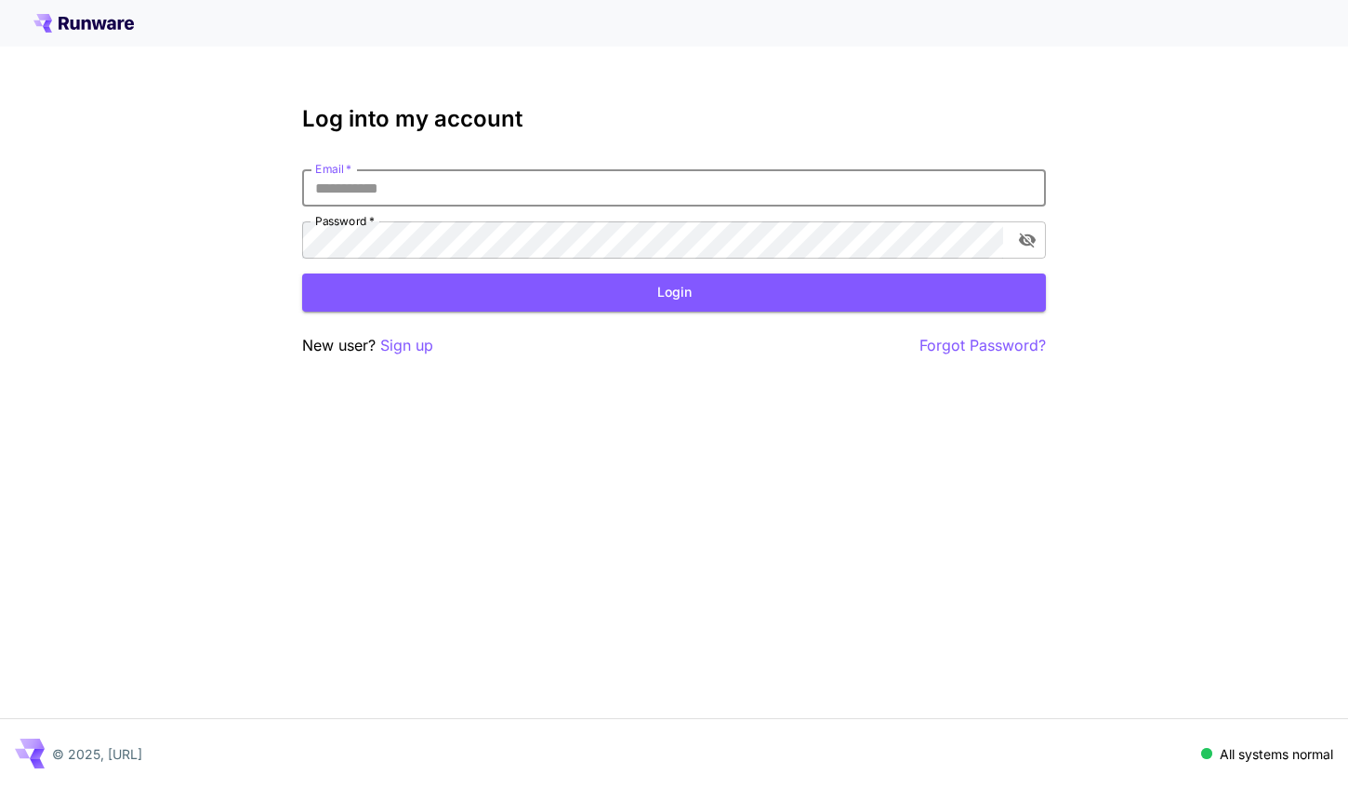
type input "**********"
click at [674, 292] on button "Login" at bounding box center [674, 292] width 744 height 38
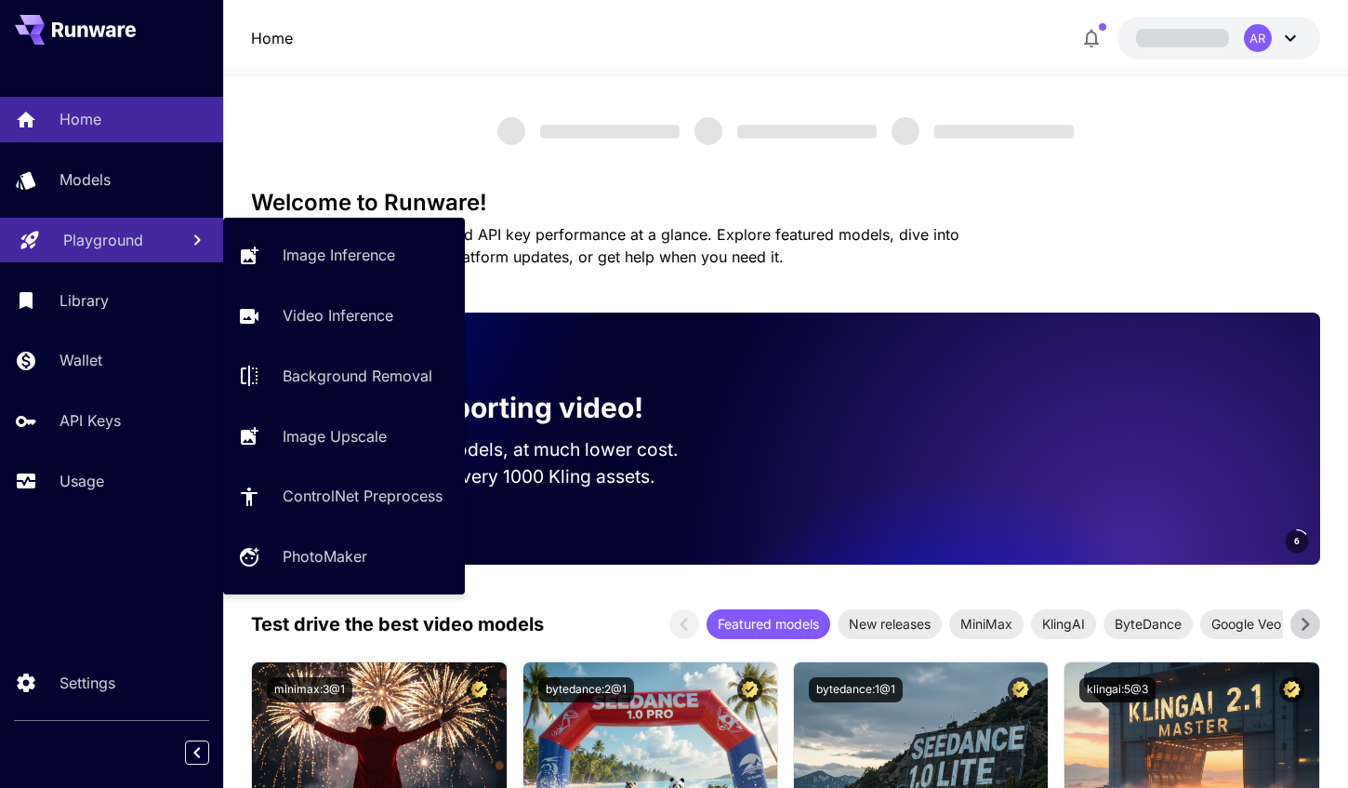
click at [117, 233] on p "Playground" at bounding box center [103, 240] width 80 height 22
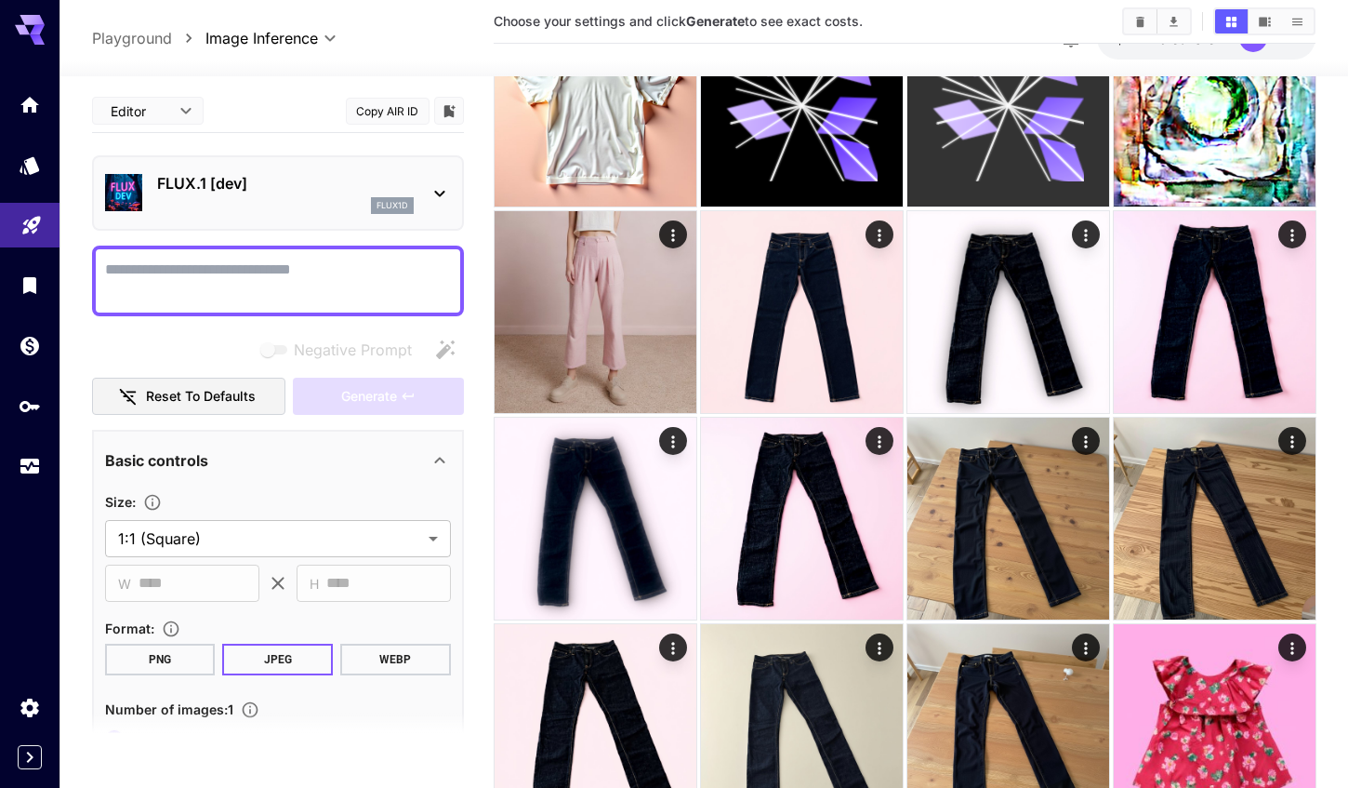
scroll to position [399, 0]
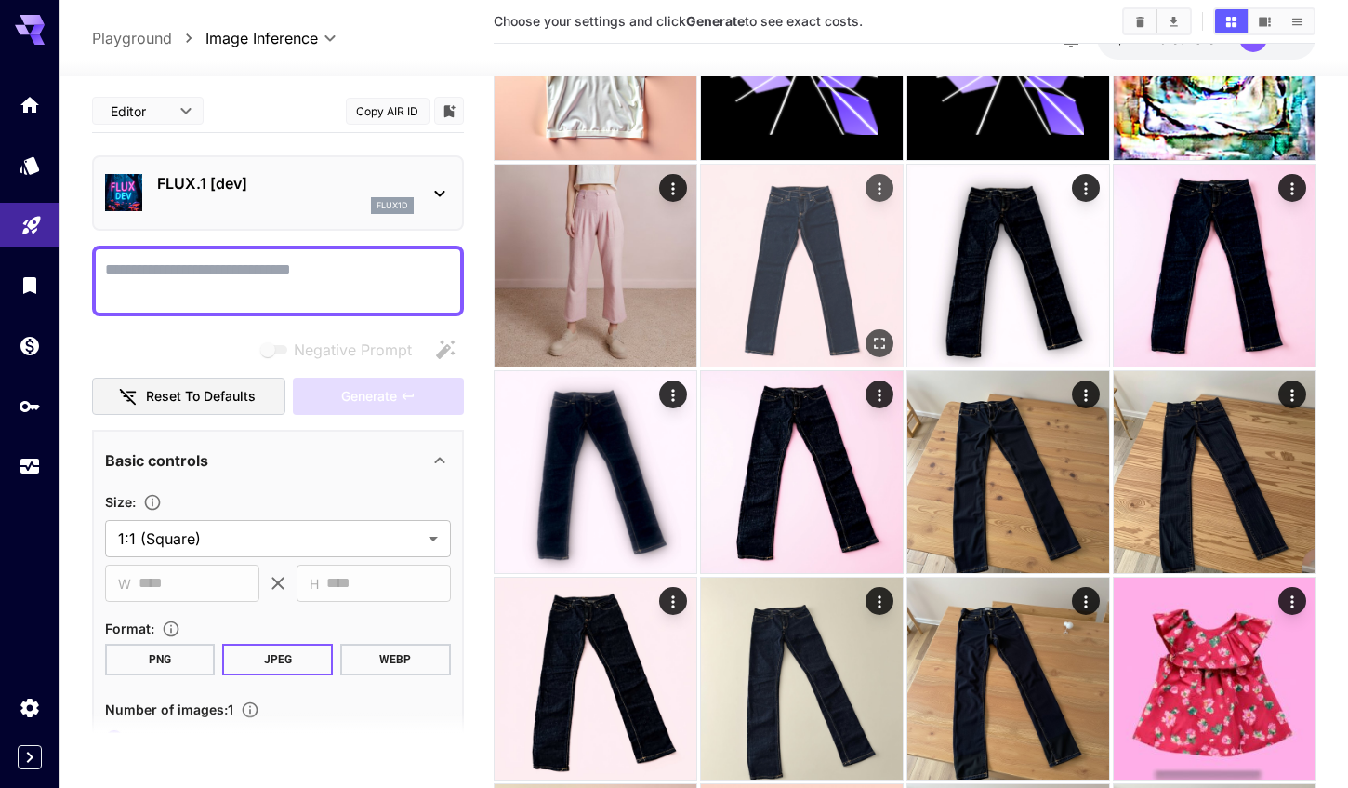
click at [800, 310] on img at bounding box center [802, 266] width 202 height 202
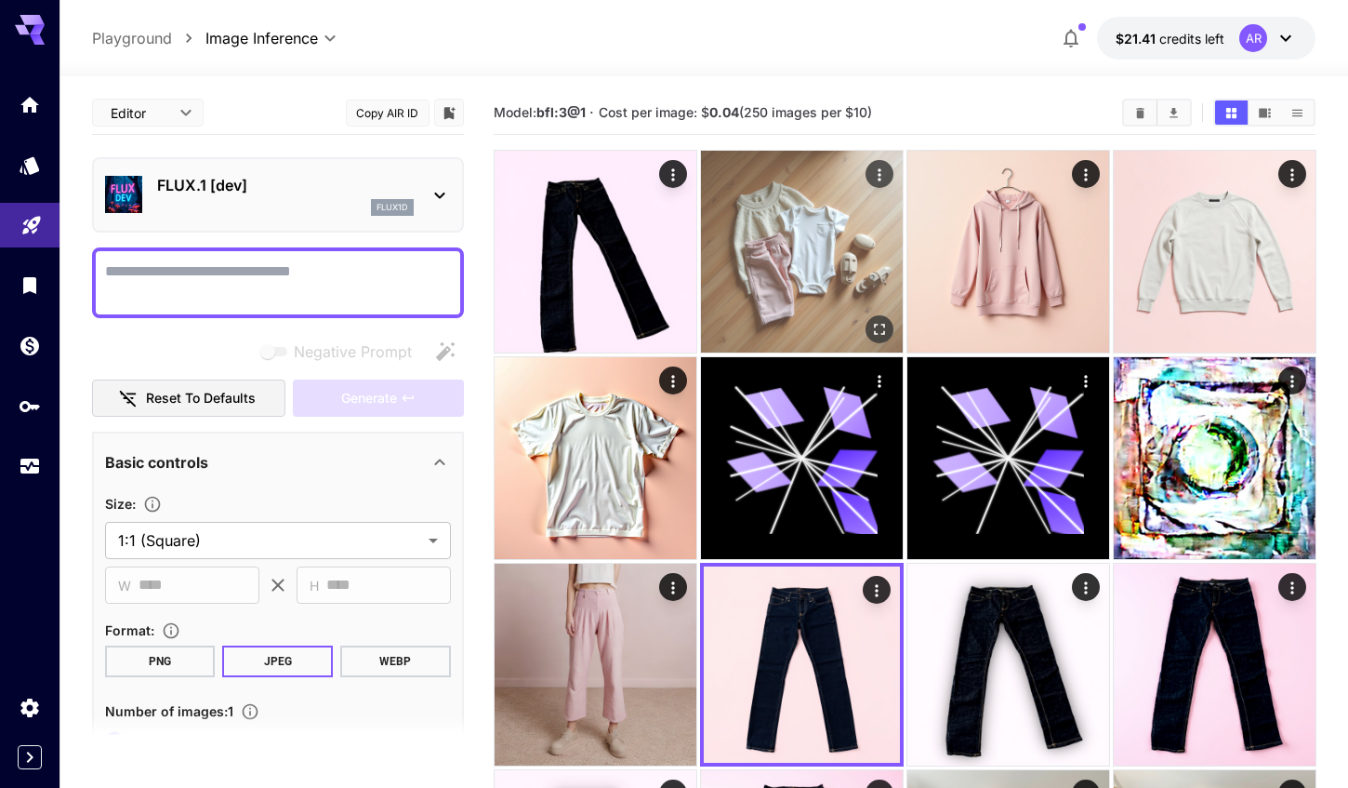
scroll to position [0, 0]
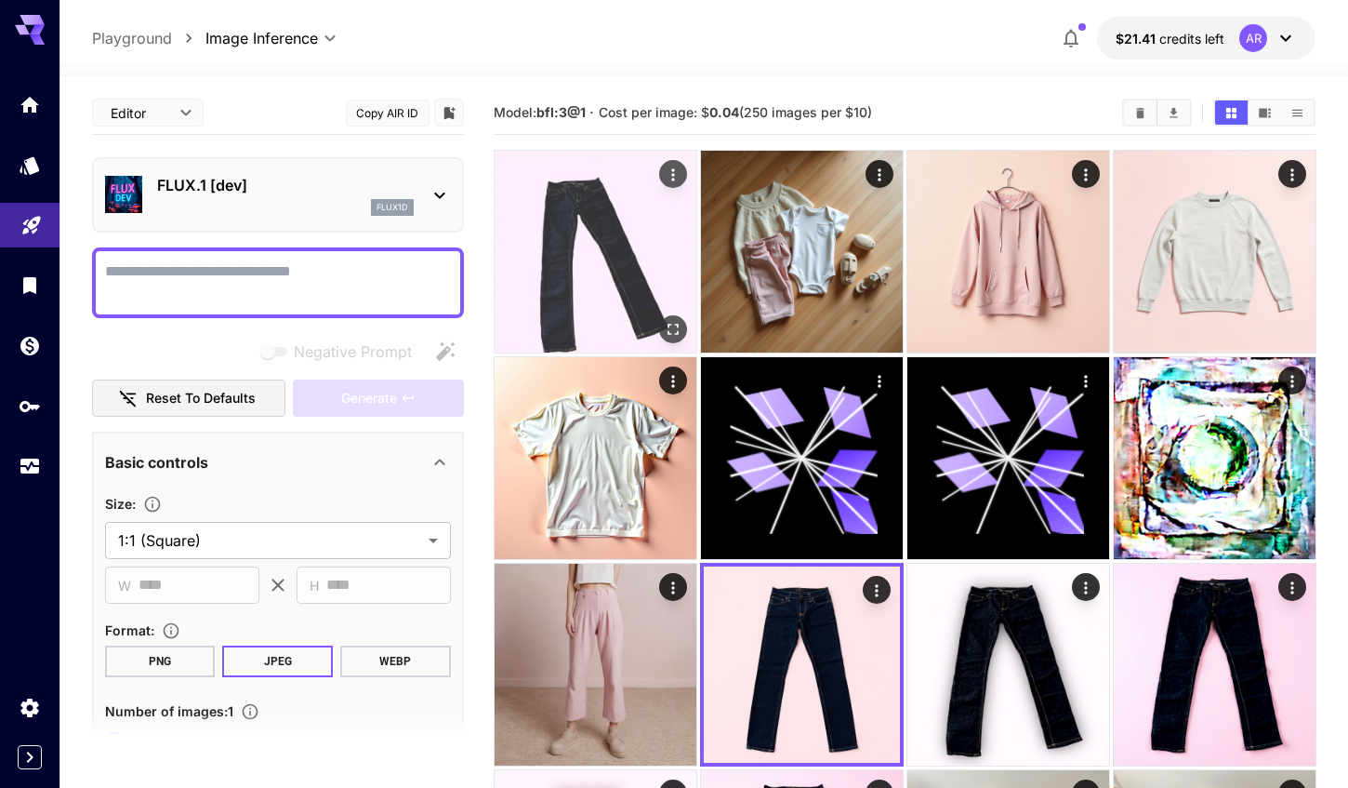
click at [613, 265] on img at bounding box center [596, 252] width 202 height 202
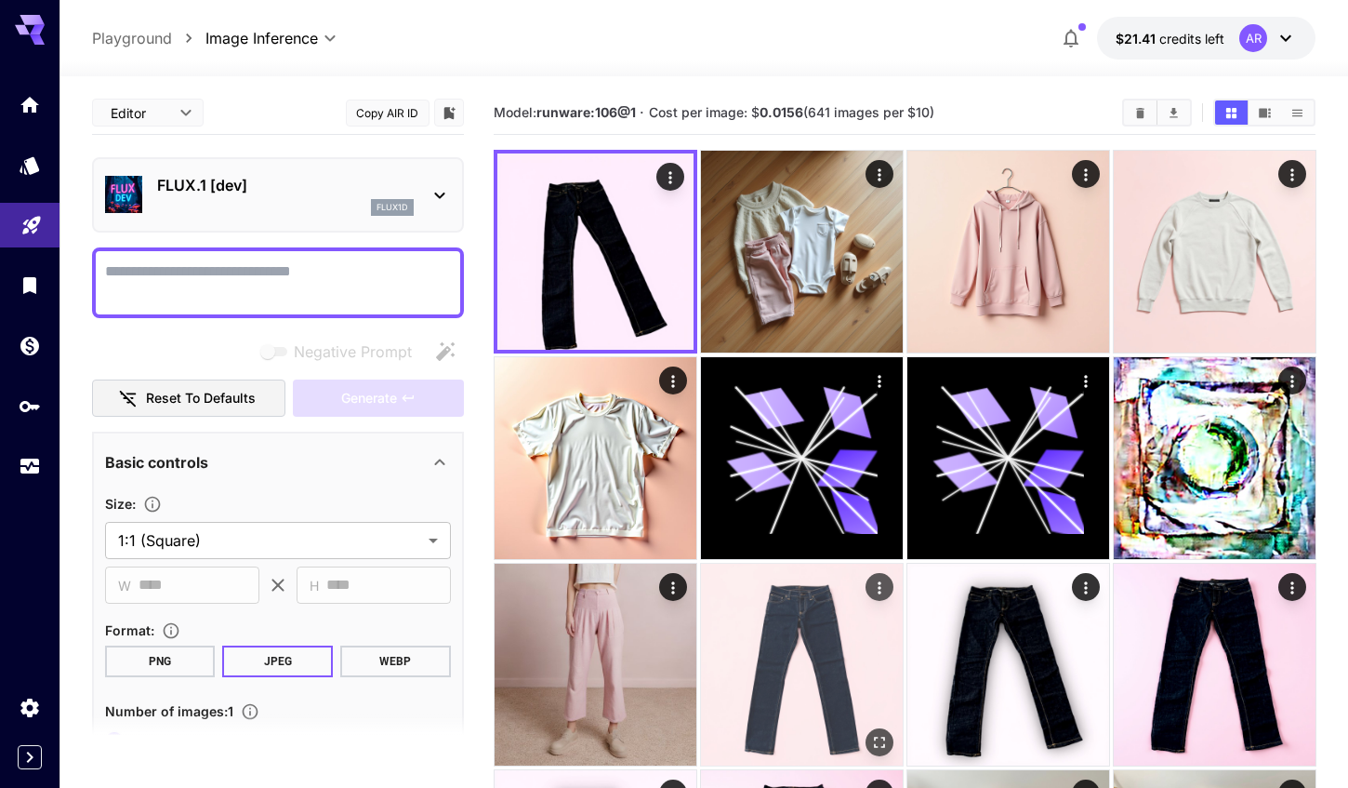
click at [800, 672] on img at bounding box center [802, 665] width 202 height 202
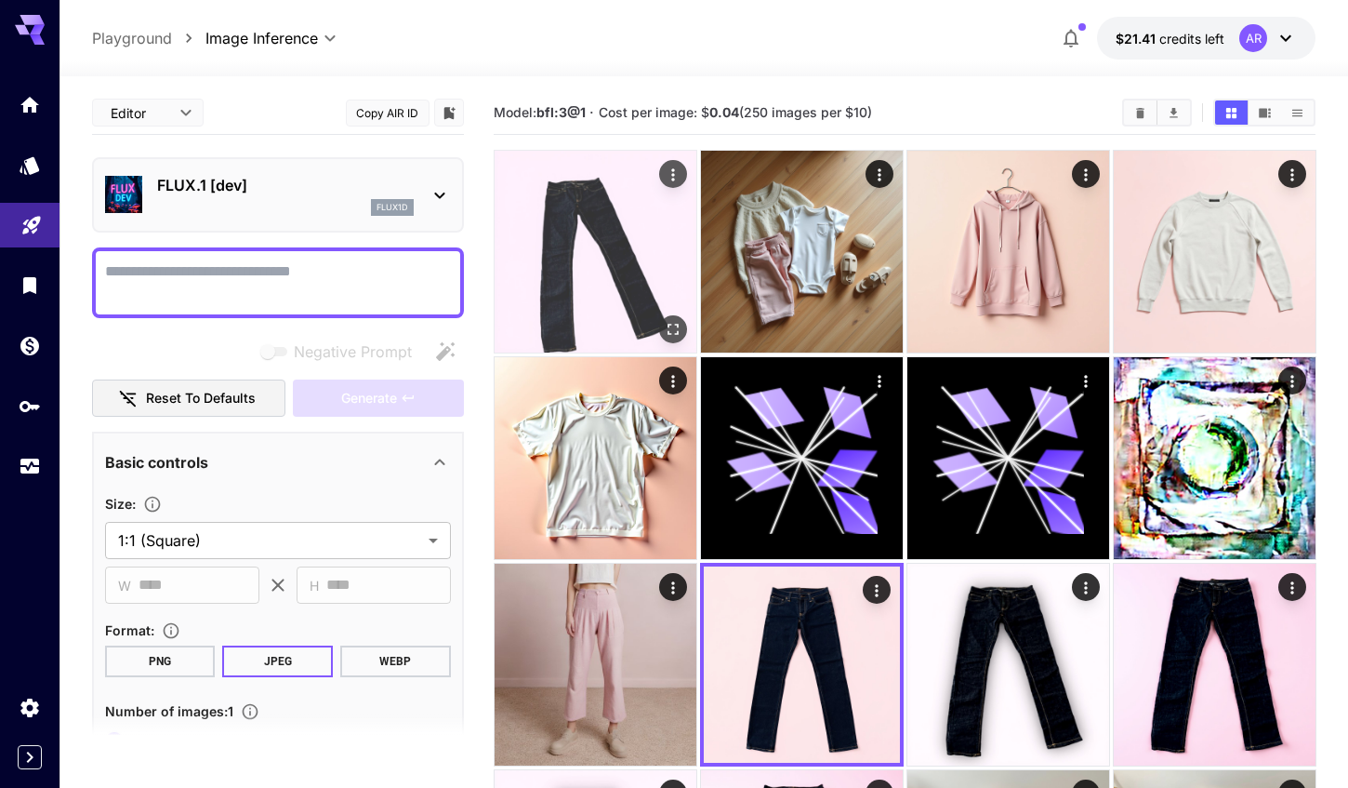
click at [579, 245] on img at bounding box center [596, 252] width 202 height 202
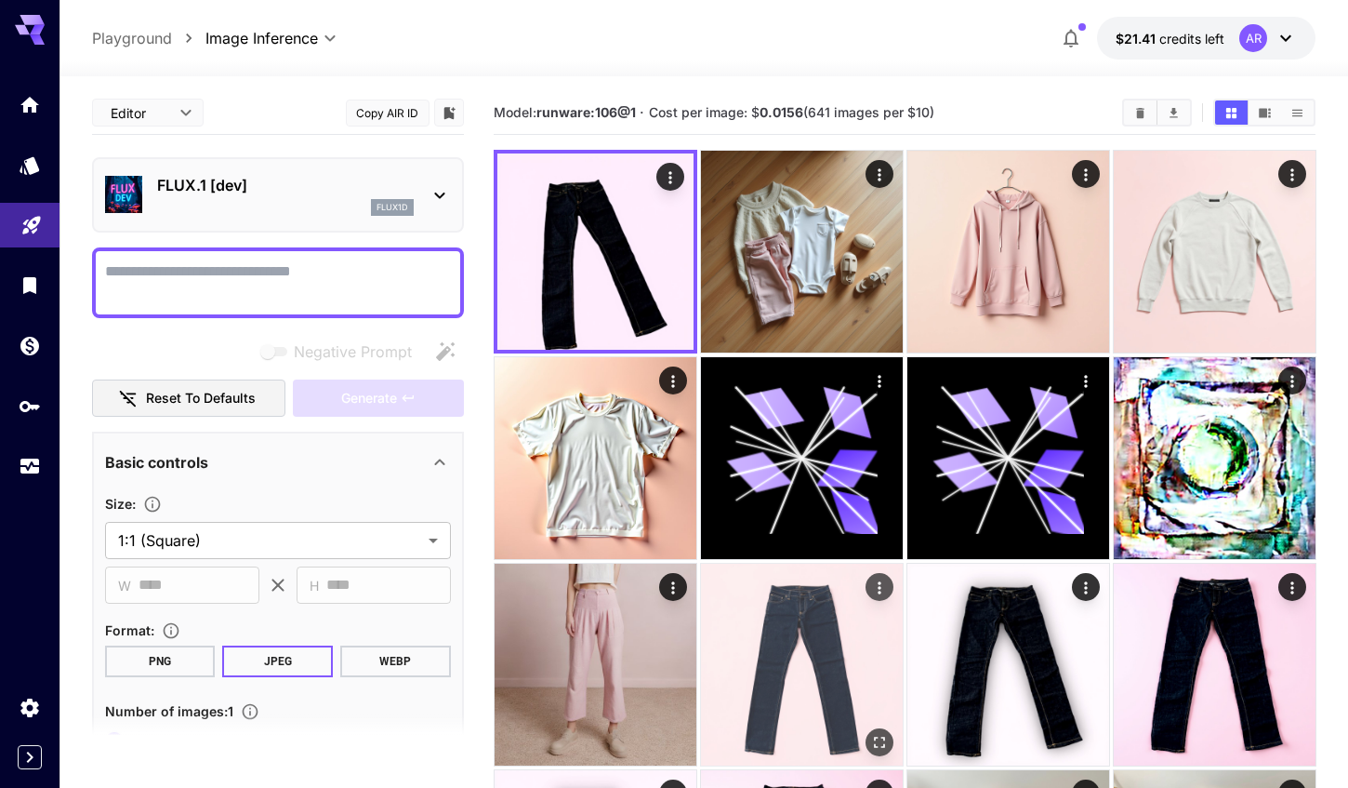
click at [804, 643] on img at bounding box center [802, 665] width 202 height 202
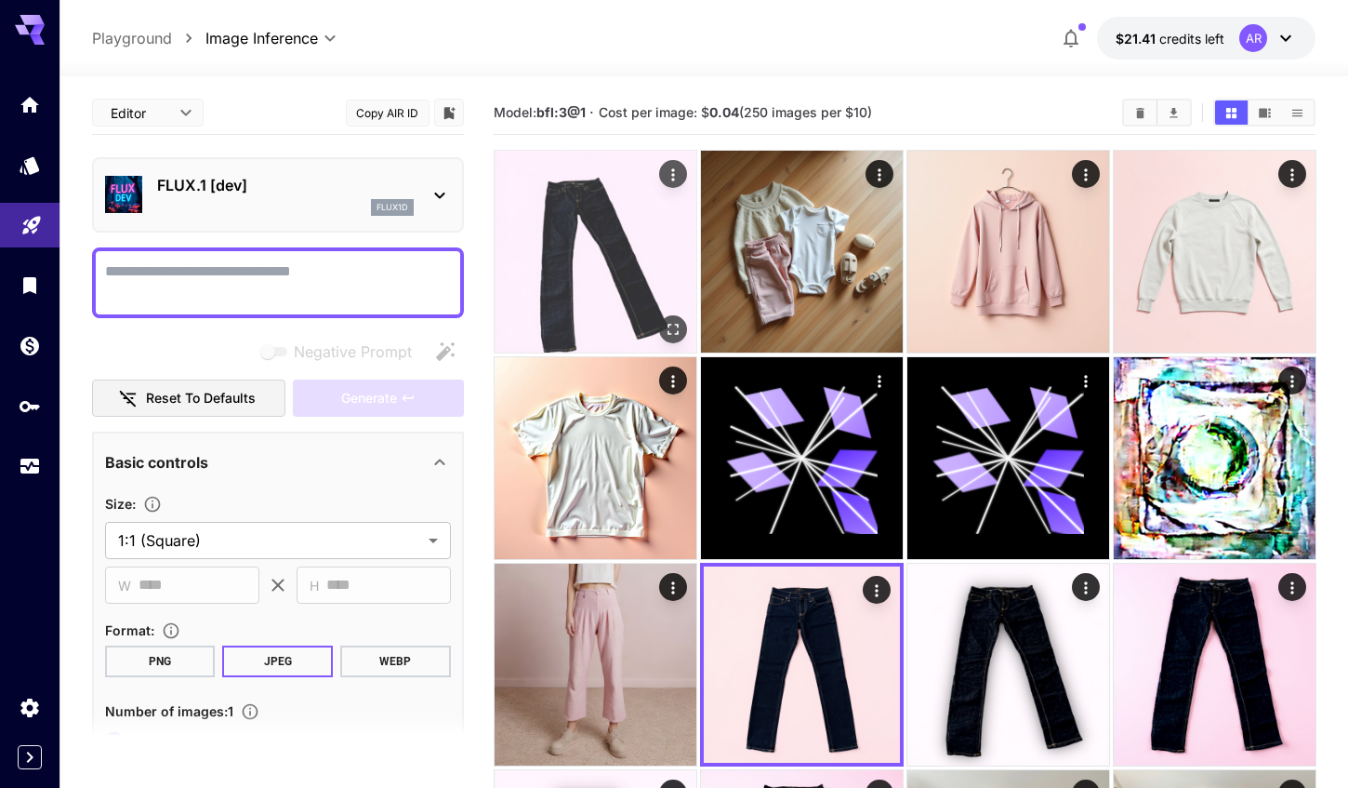
click at [612, 223] on img at bounding box center [596, 252] width 202 height 202
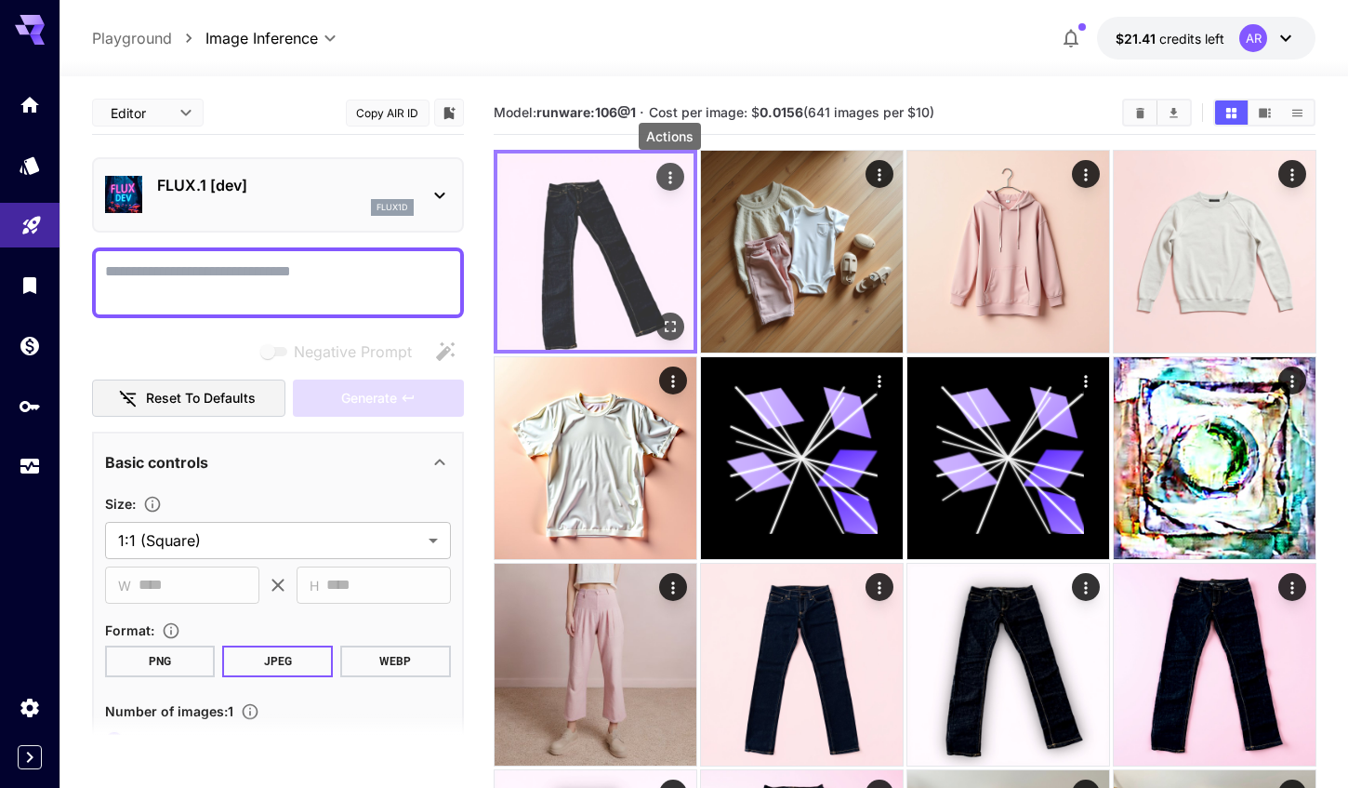
click at [662, 175] on icon "Actions" at bounding box center [669, 177] width 19 height 19
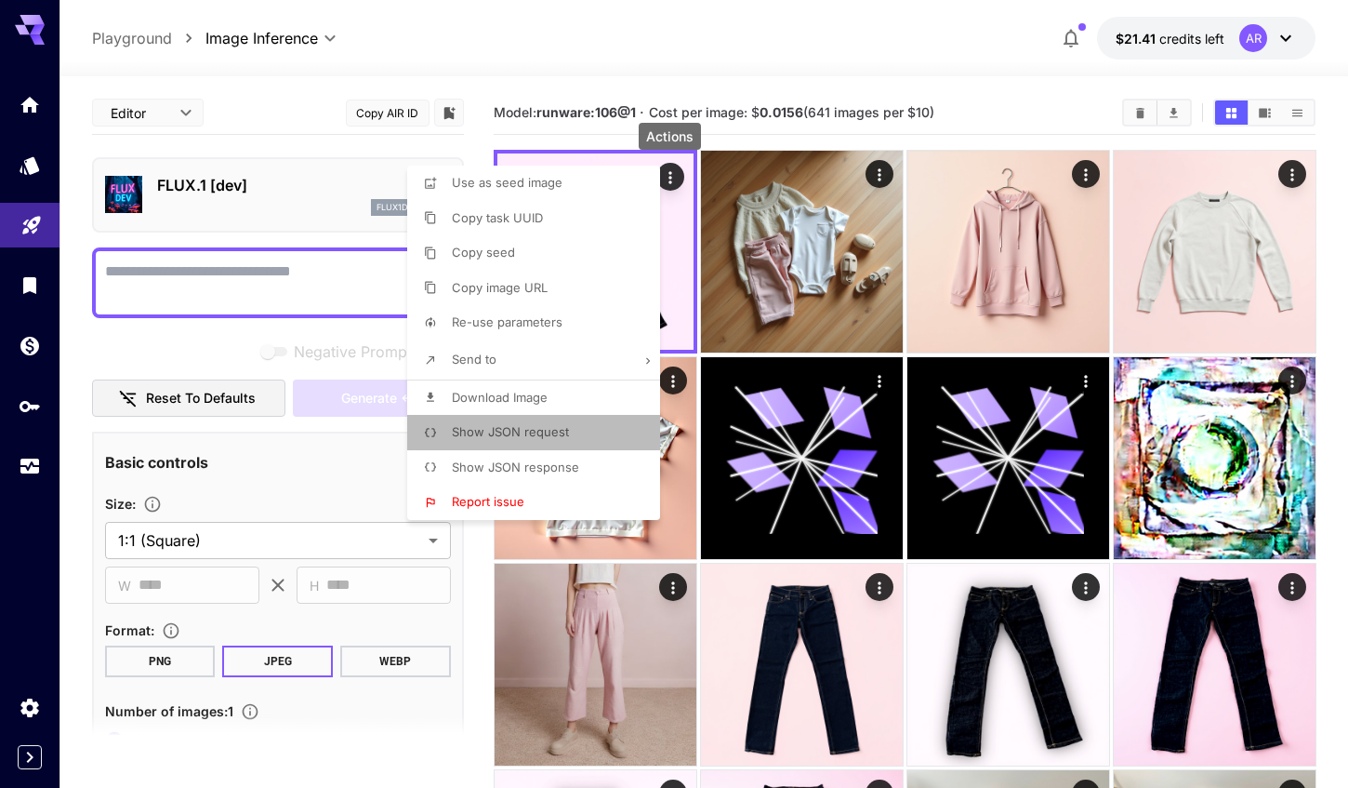
click at [579, 430] on li "Show JSON request" at bounding box center [539, 432] width 264 height 35
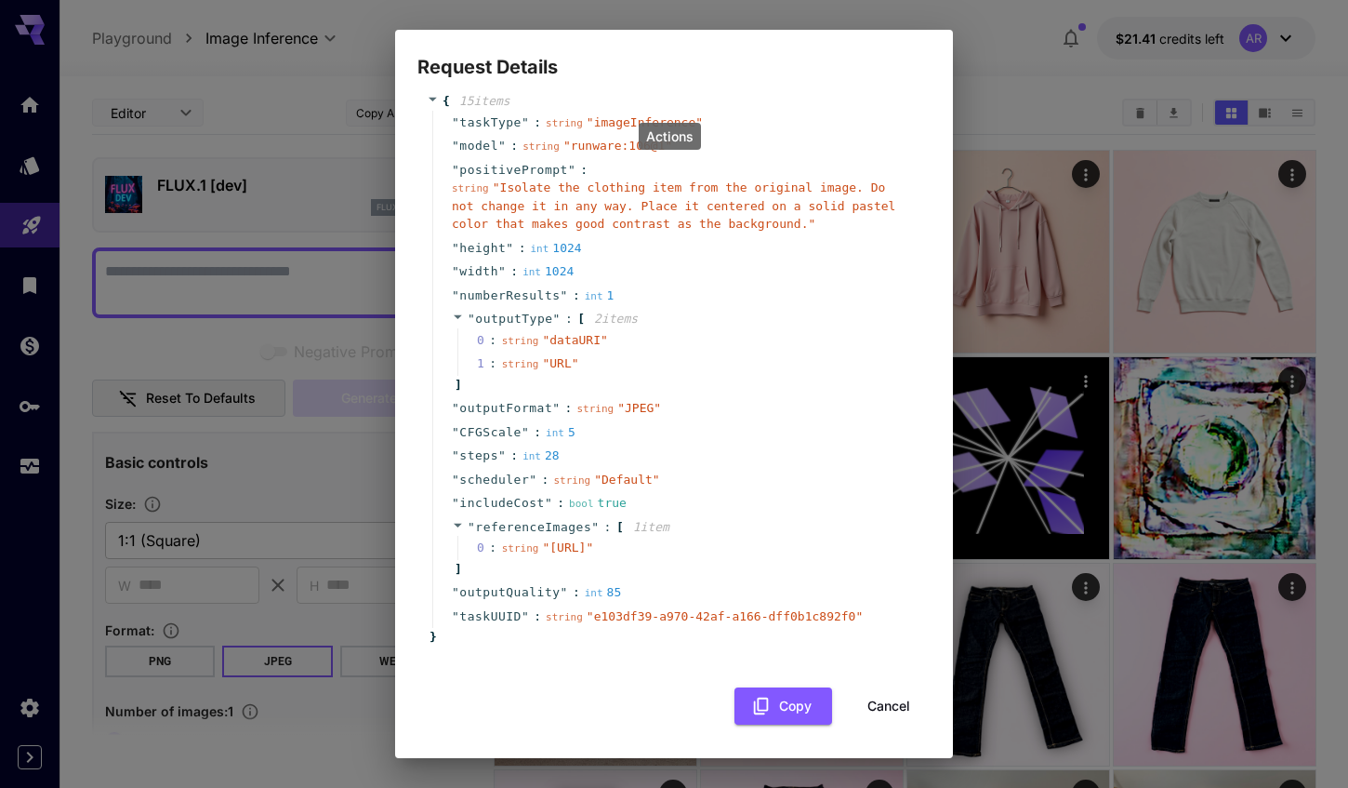
scroll to position [46, 0]
click at [869, 701] on button "Cancel" at bounding box center [889, 706] width 84 height 38
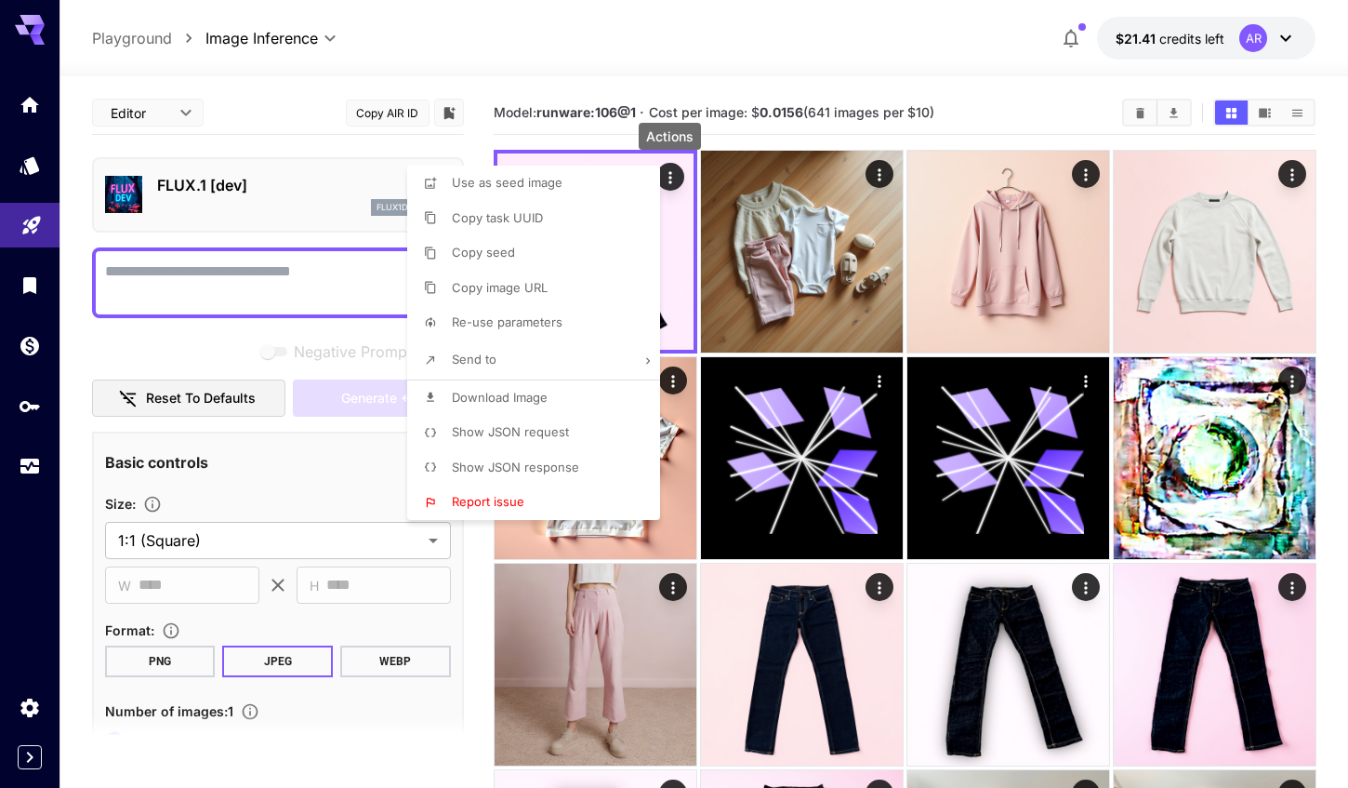
click at [803, 644] on div at bounding box center [674, 394] width 1348 height 788
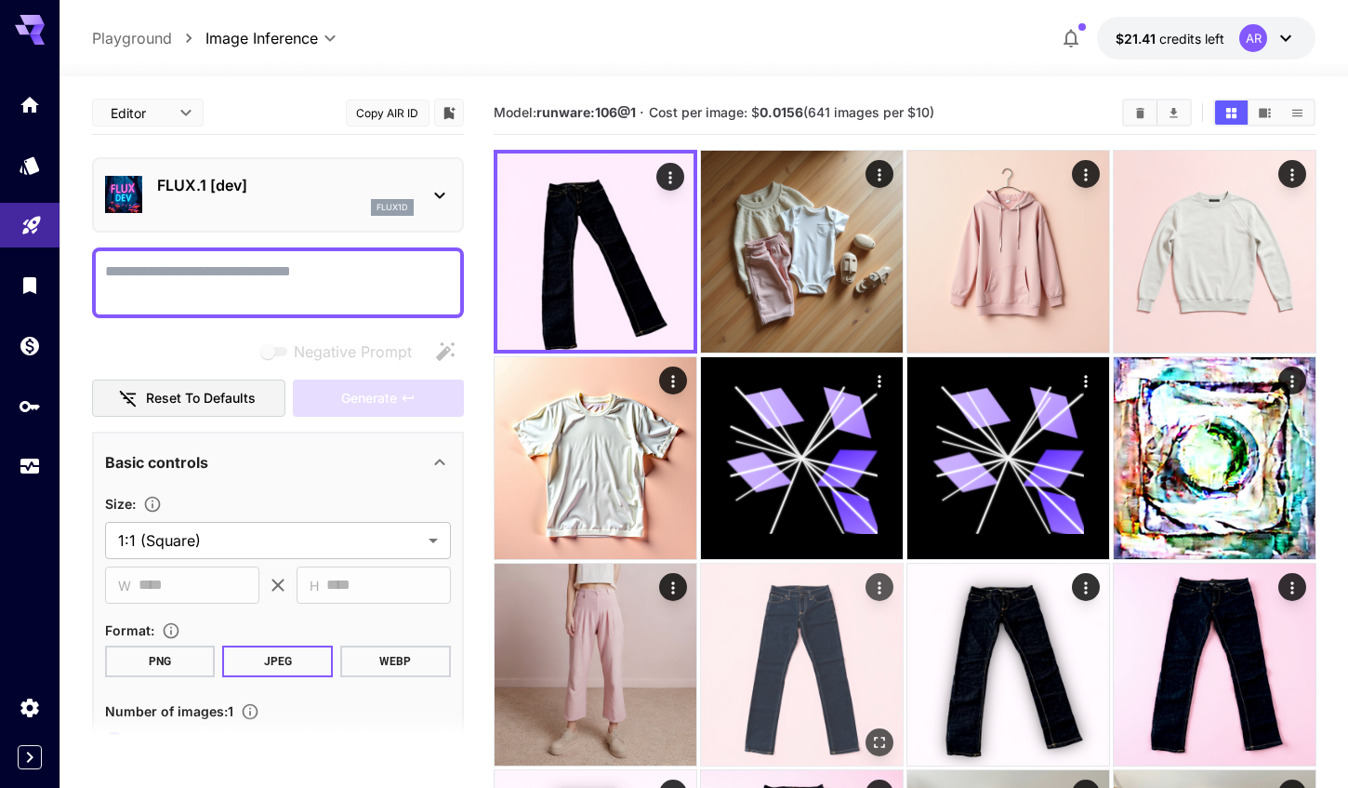
click at [792, 630] on img at bounding box center [802, 665] width 202 height 202
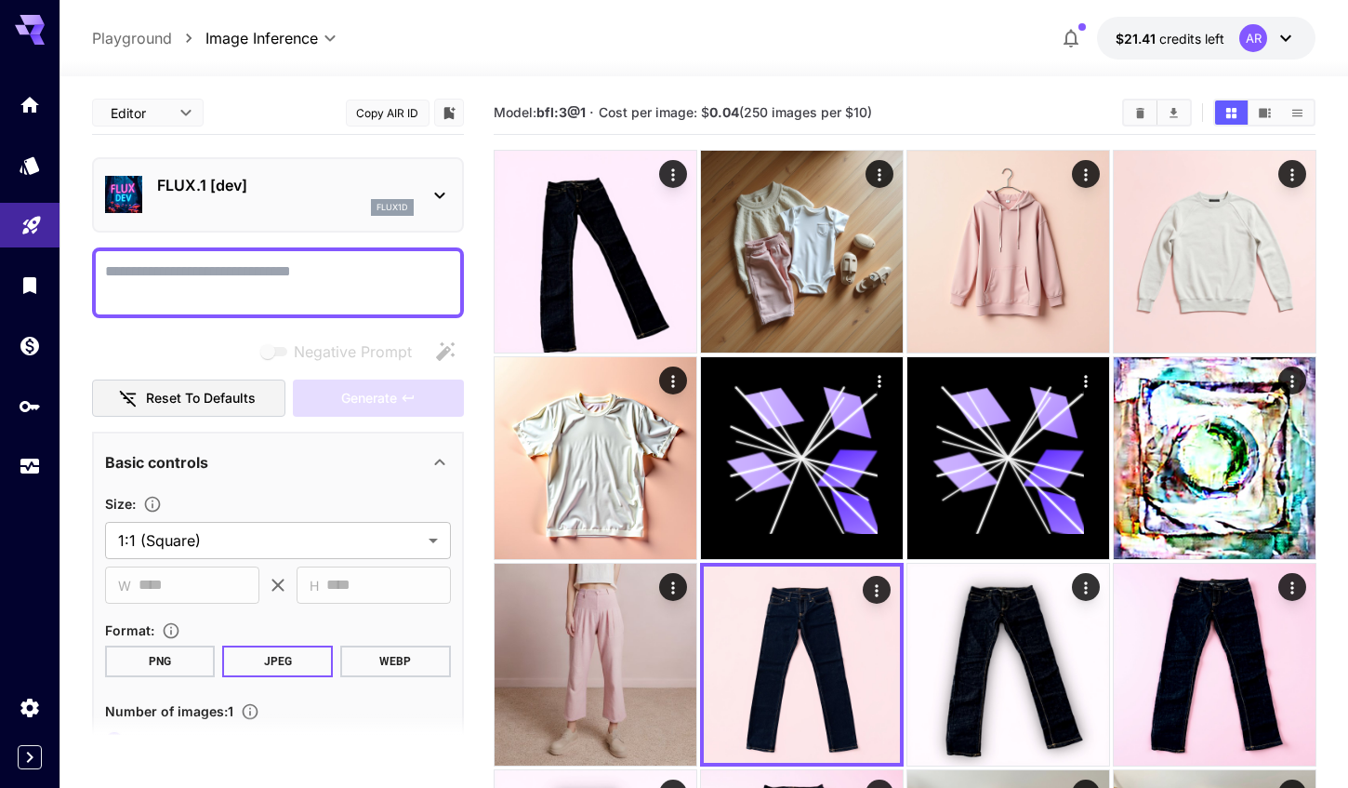
click at [545, 111] on b "bfl:3@1" at bounding box center [561, 112] width 49 height 16
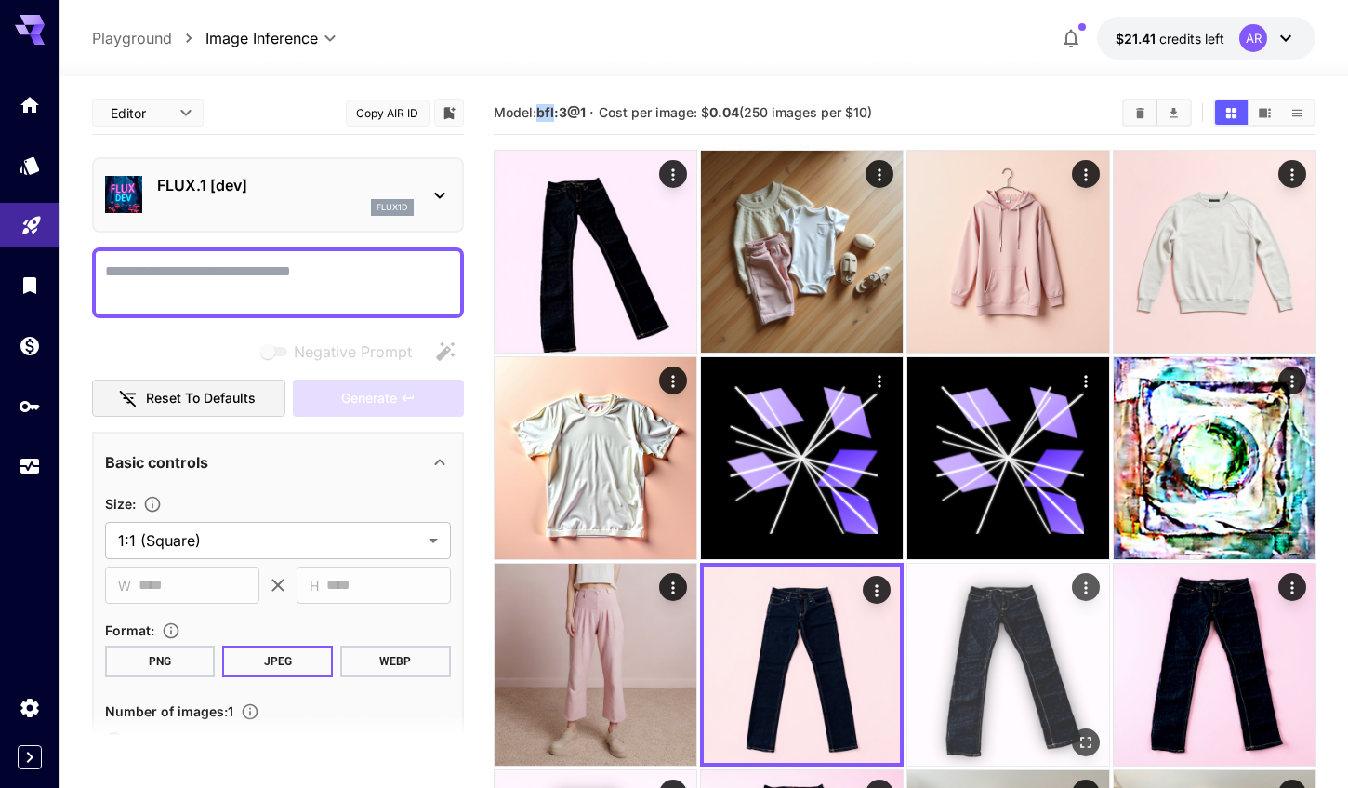
click at [991, 632] on img at bounding box center [1009, 665] width 202 height 202
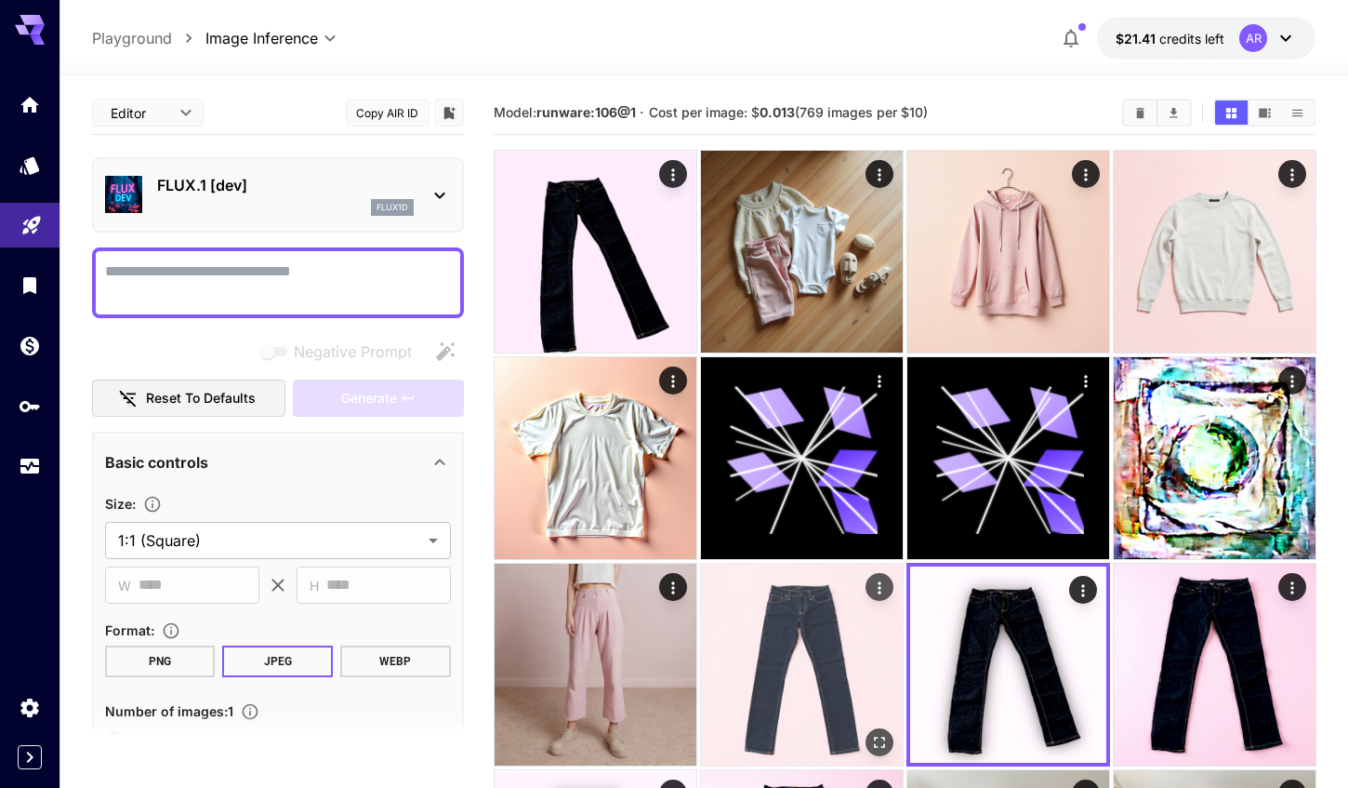
click at [828, 657] on img at bounding box center [802, 665] width 202 height 202
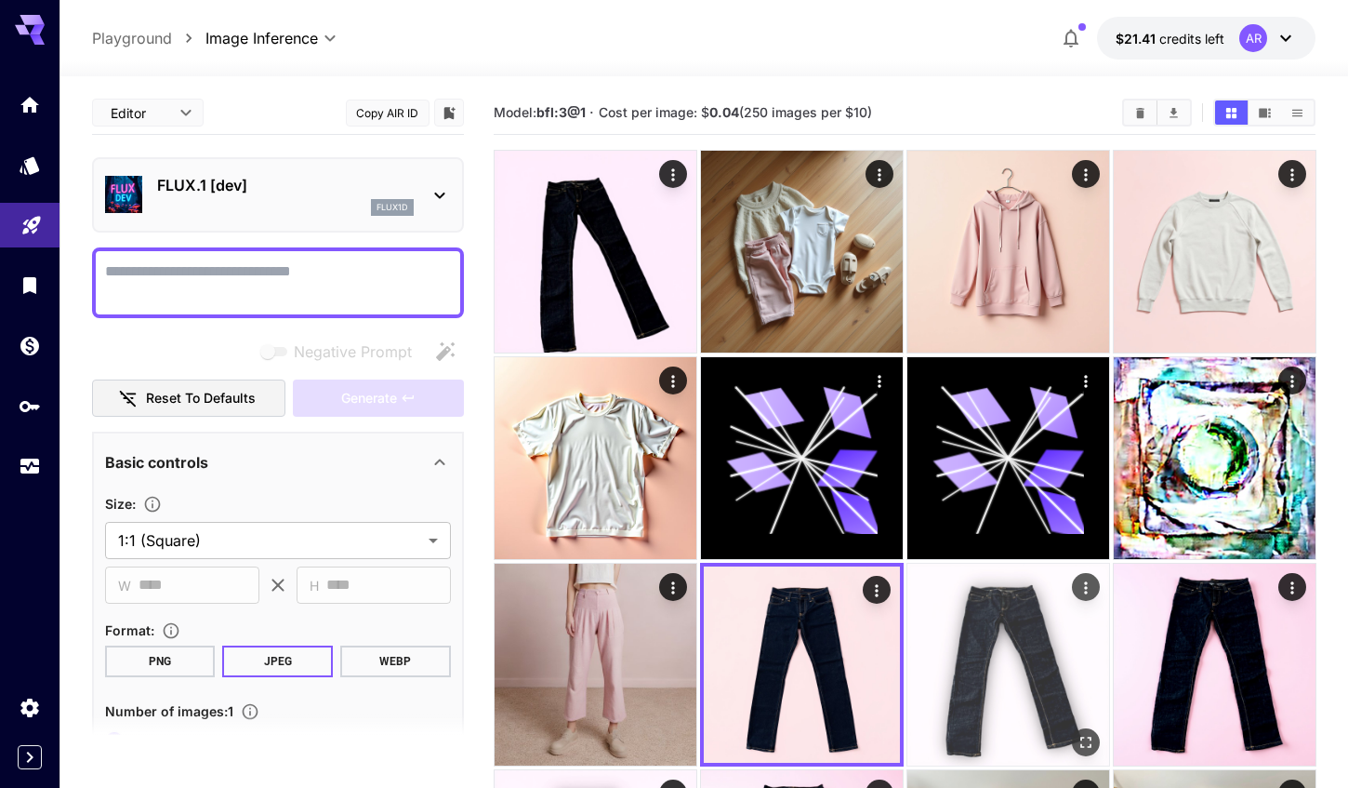
click at [995, 645] on img at bounding box center [1009, 665] width 202 height 202
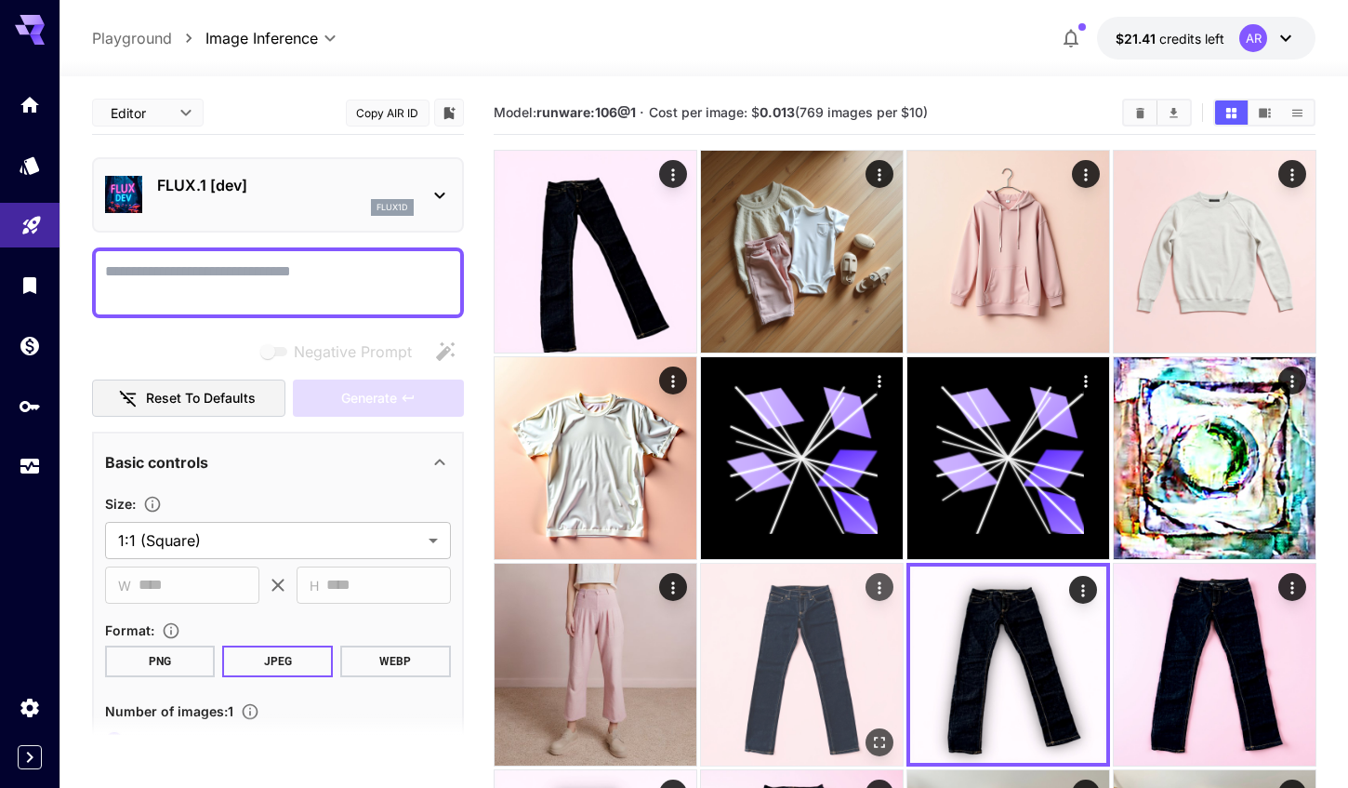
click at [825, 652] on img at bounding box center [802, 665] width 202 height 202
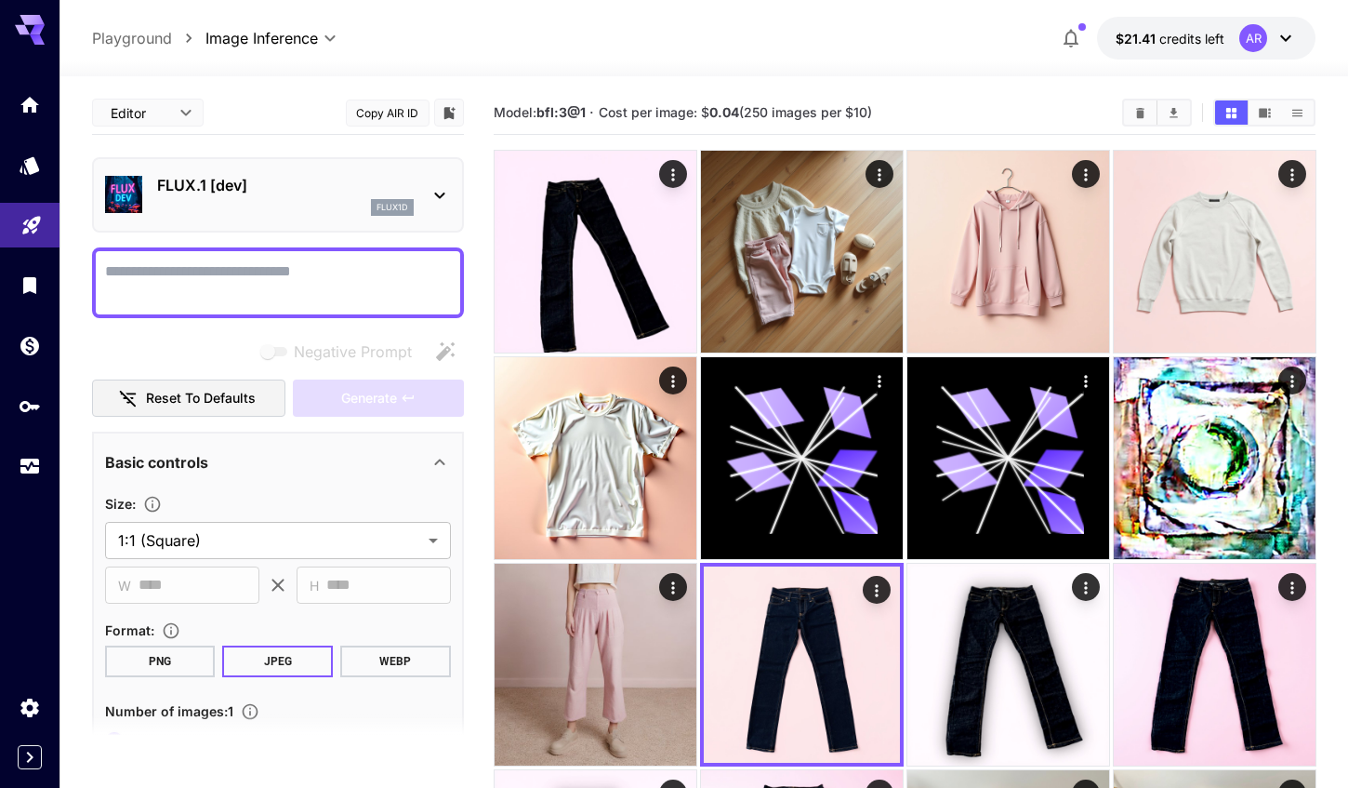
click at [545, 114] on b "bfl:3@1" at bounding box center [561, 112] width 49 height 16
drag, startPoint x: 545, startPoint y: 114, endPoint x: 584, endPoint y: 113, distance: 39.1
click at [584, 113] on b "bfl:3@1" at bounding box center [561, 112] width 49 height 16
copy b "bfl:3@1"
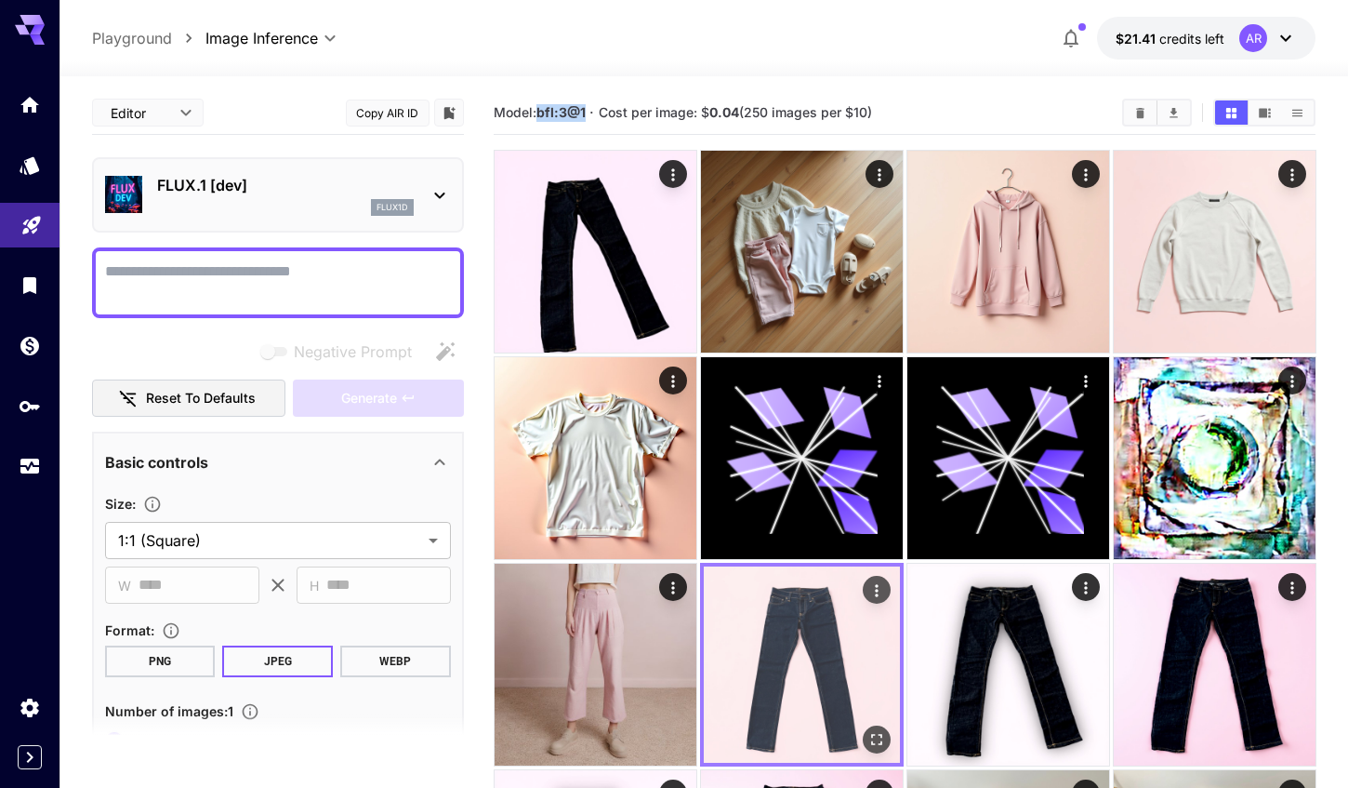
click at [878, 594] on icon "Actions" at bounding box center [876, 590] width 19 height 19
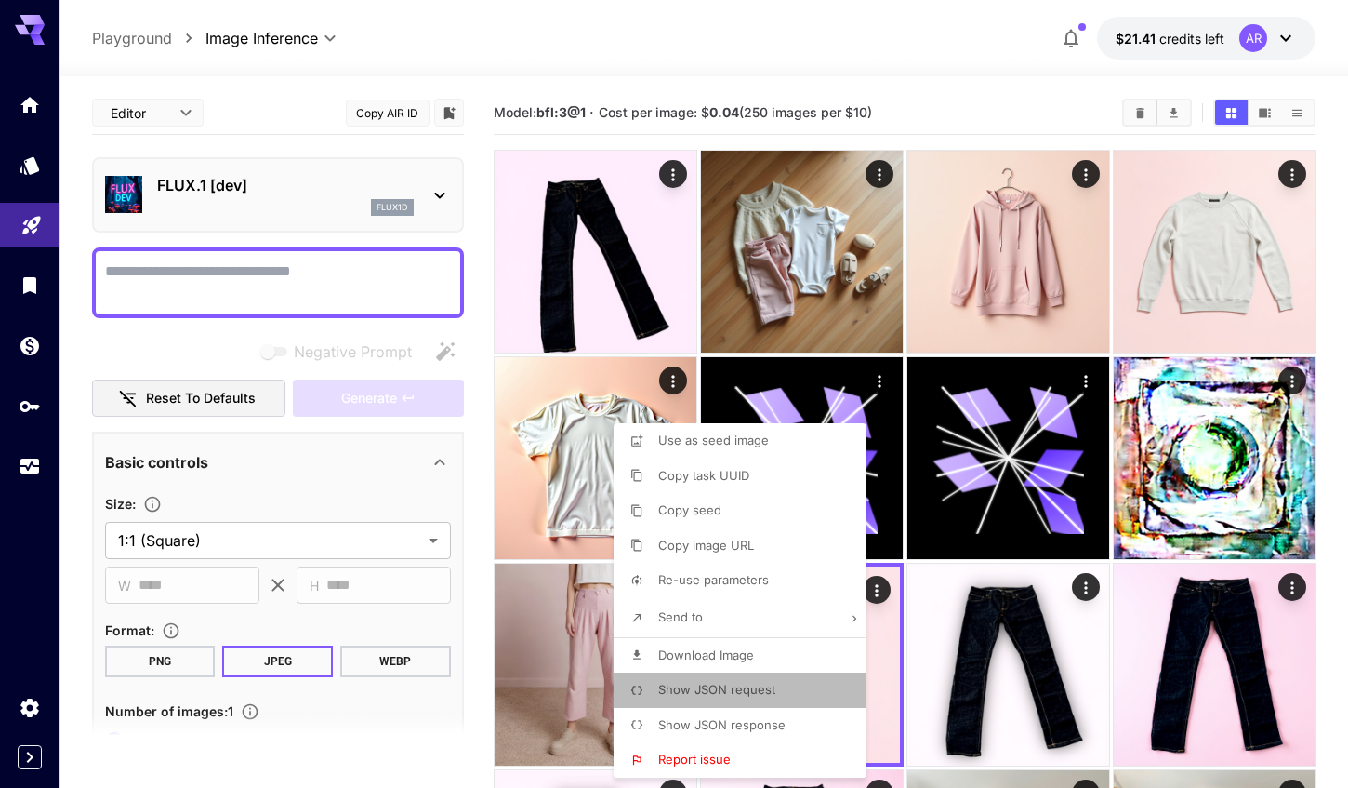
click at [743, 683] on span "Show JSON request" at bounding box center [716, 689] width 117 height 15
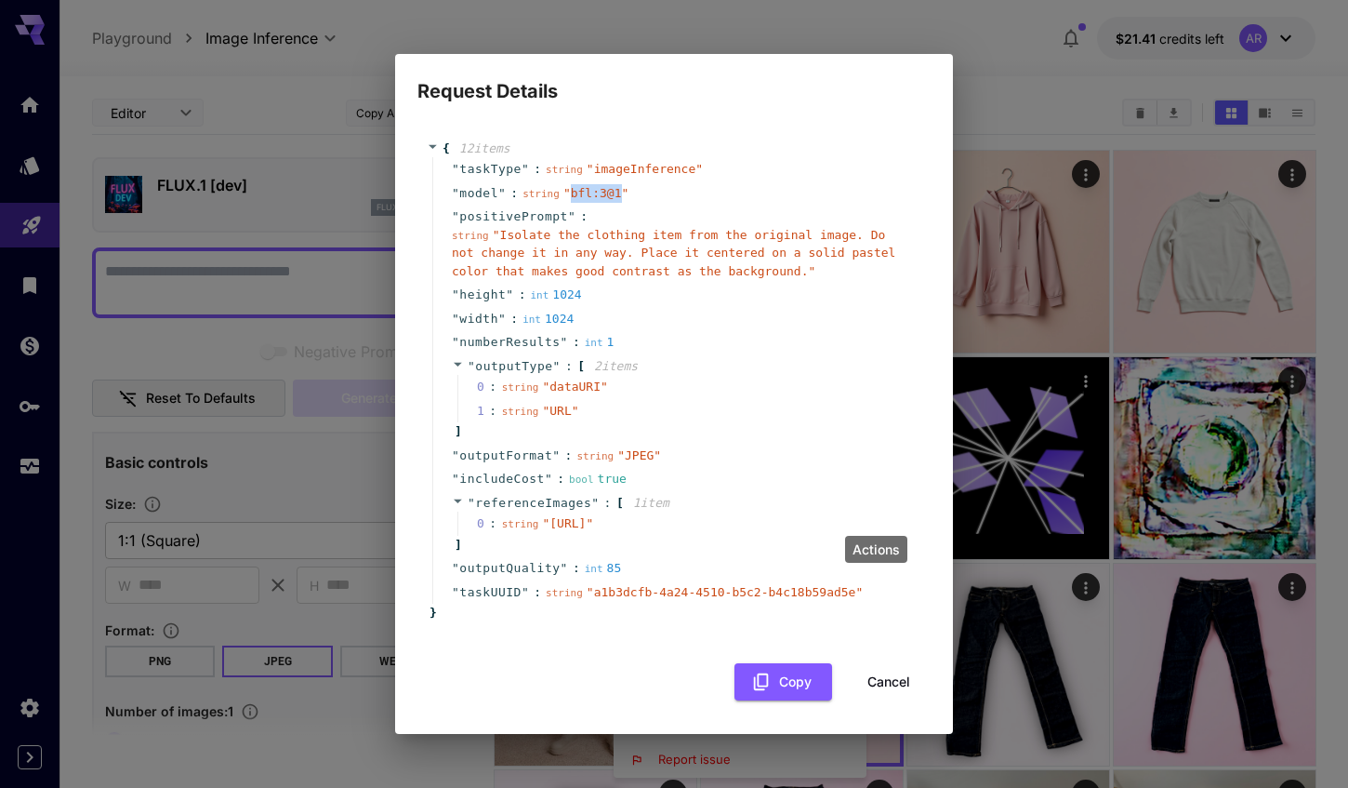
drag, startPoint x: 567, startPoint y: 184, endPoint x: 623, endPoint y: 182, distance: 55.8
click at [623, 186] on span "" bfl:3@1 "" at bounding box center [596, 193] width 65 height 14
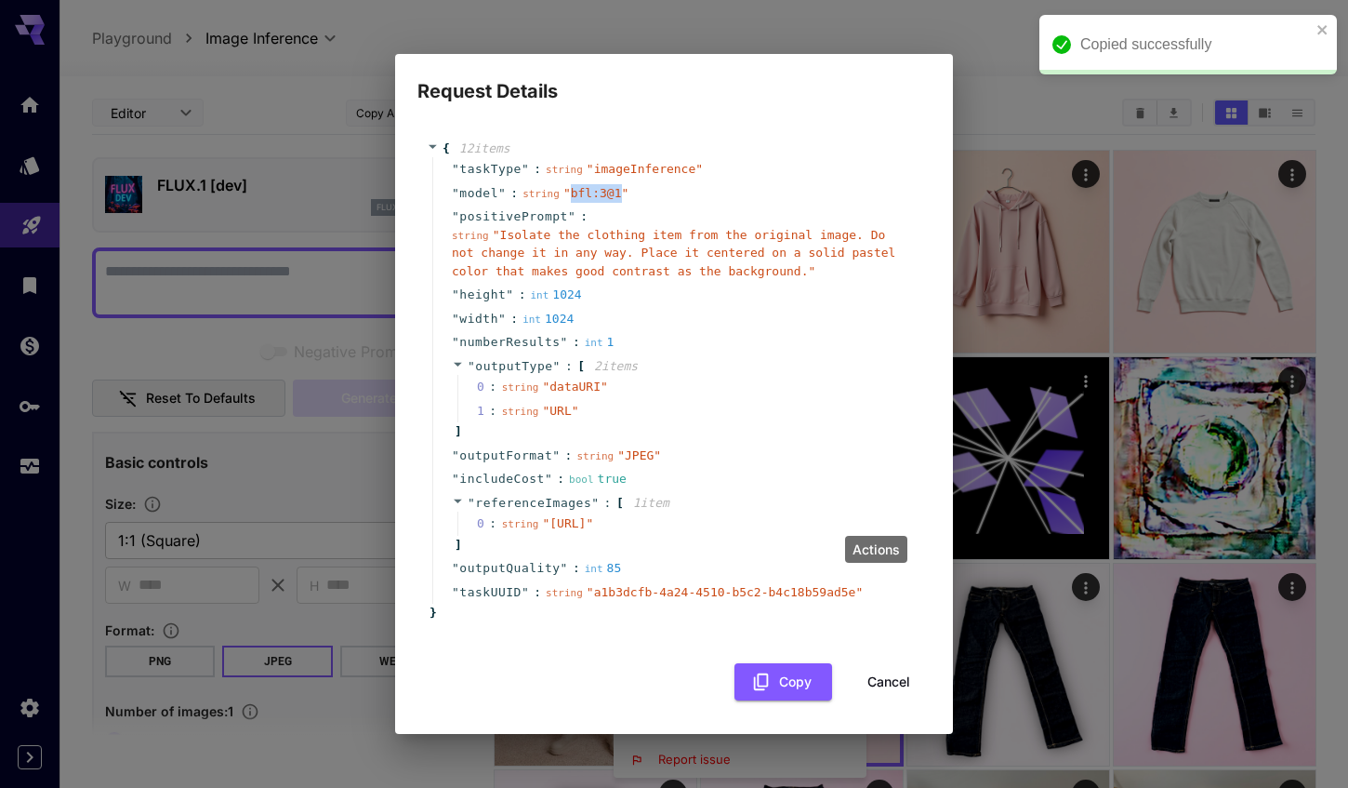
copy span "bfl:3@1"
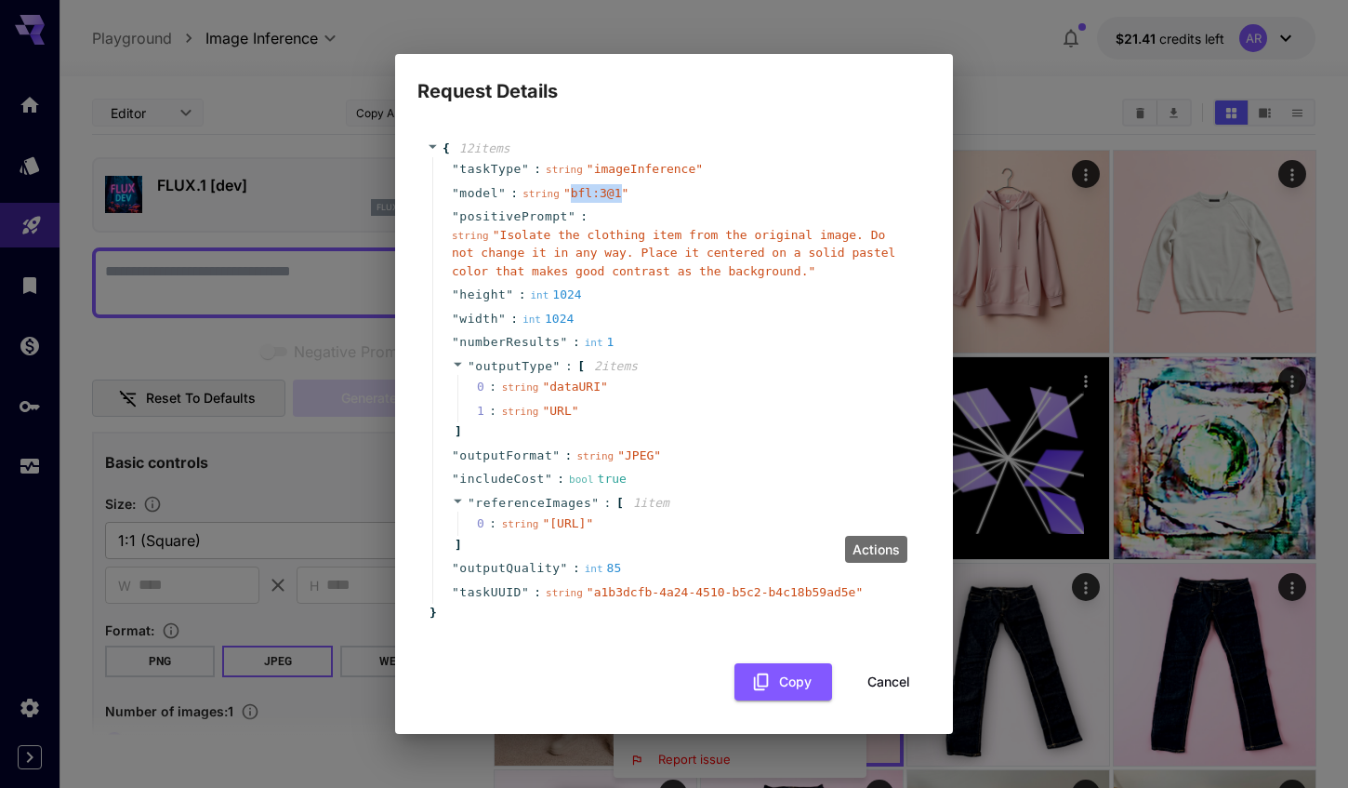
click at [978, 105] on div "Request Details { 12 item s " taskType " : string " imageInference " " model " …" at bounding box center [674, 394] width 1348 height 788
click at [882, 682] on button "Cancel" at bounding box center [889, 682] width 84 height 38
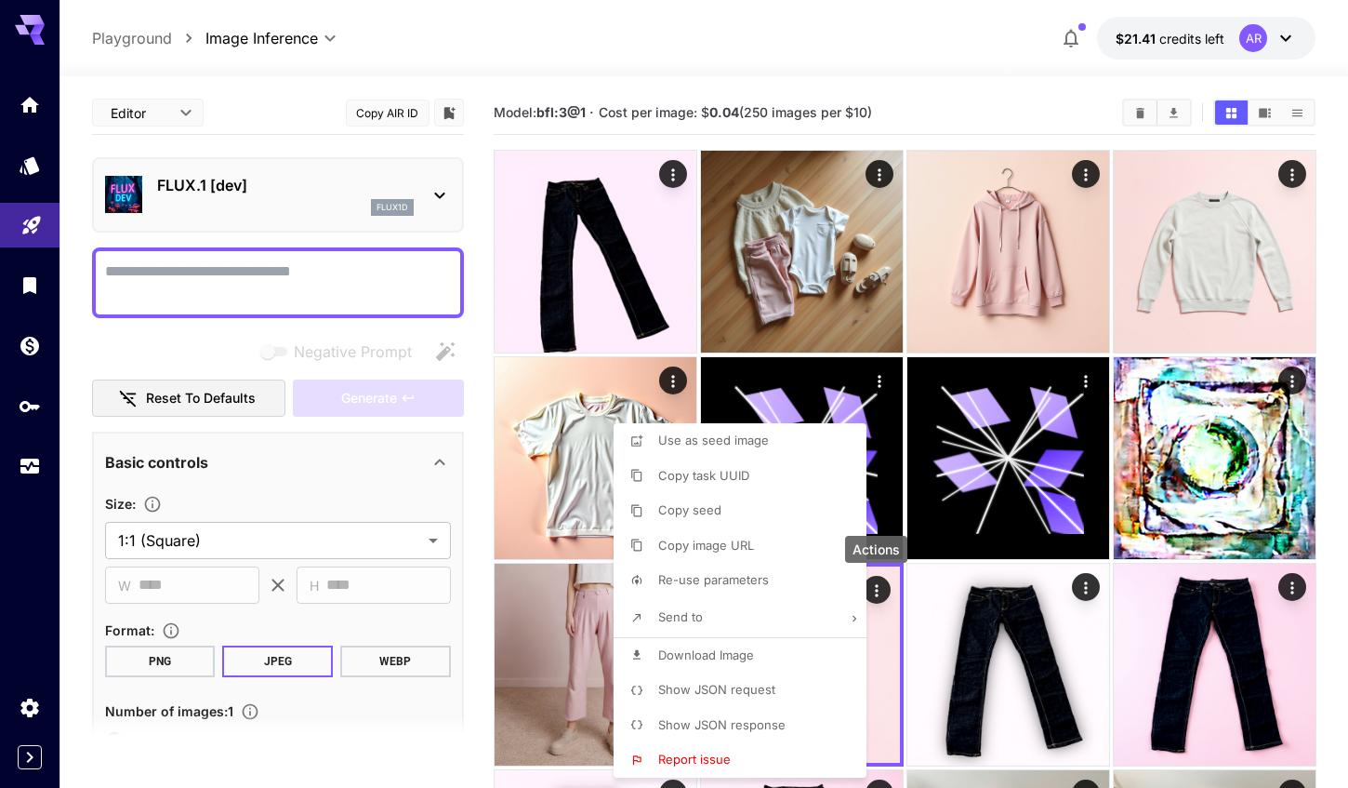
click at [412, 198] on div at bounding box center [674, 394] width 1348 height 788
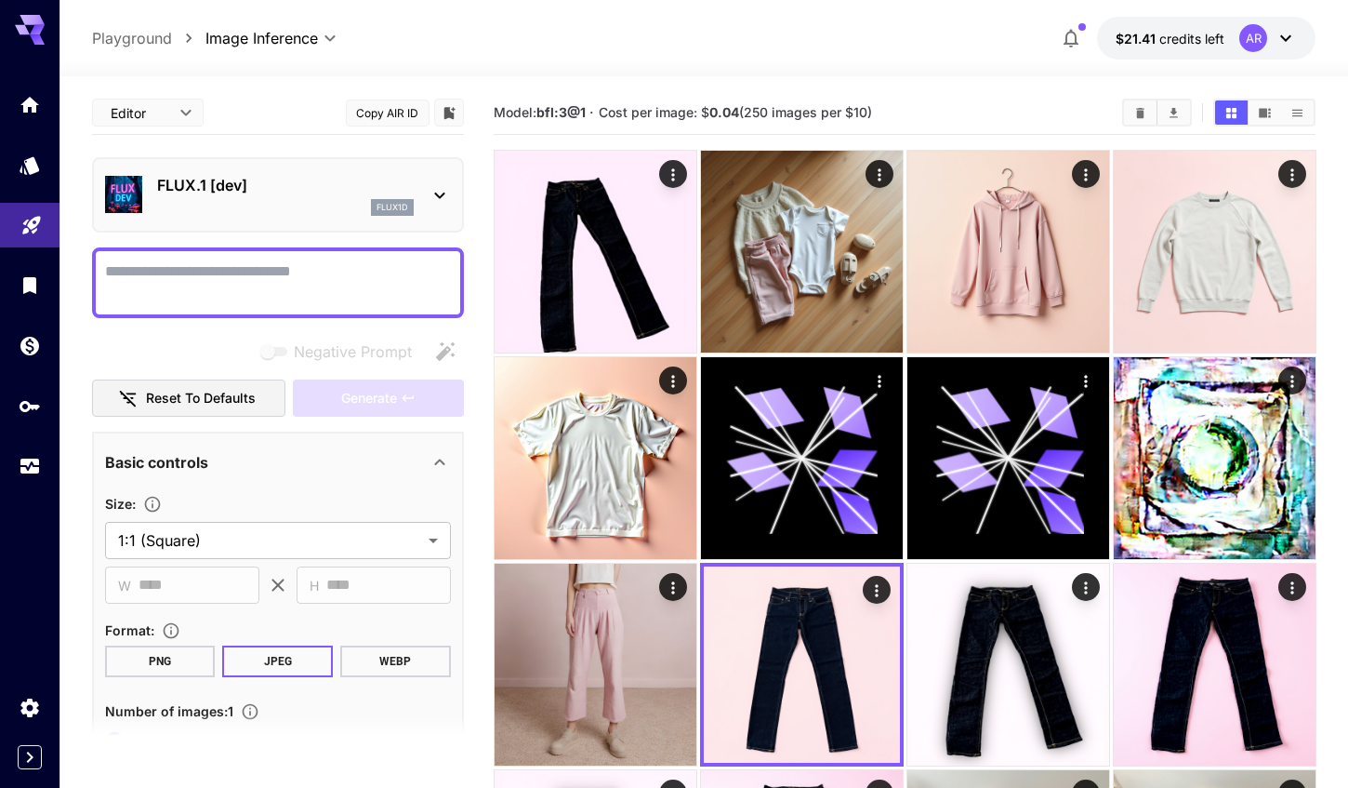
click at [281, 191] on p "FLUX.1 [dev]" at bounding box center [285, 185] width 257 height 22
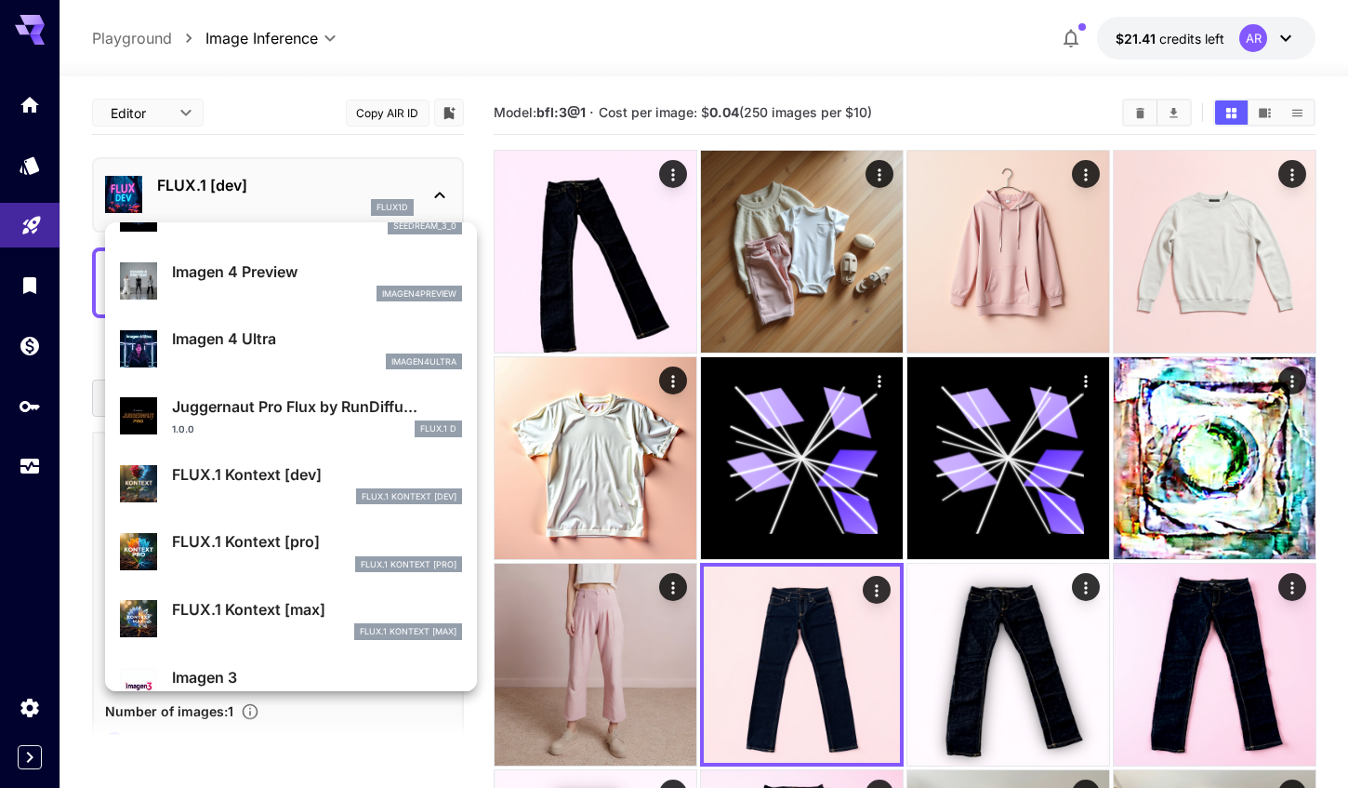
scroll to position [605, 0]
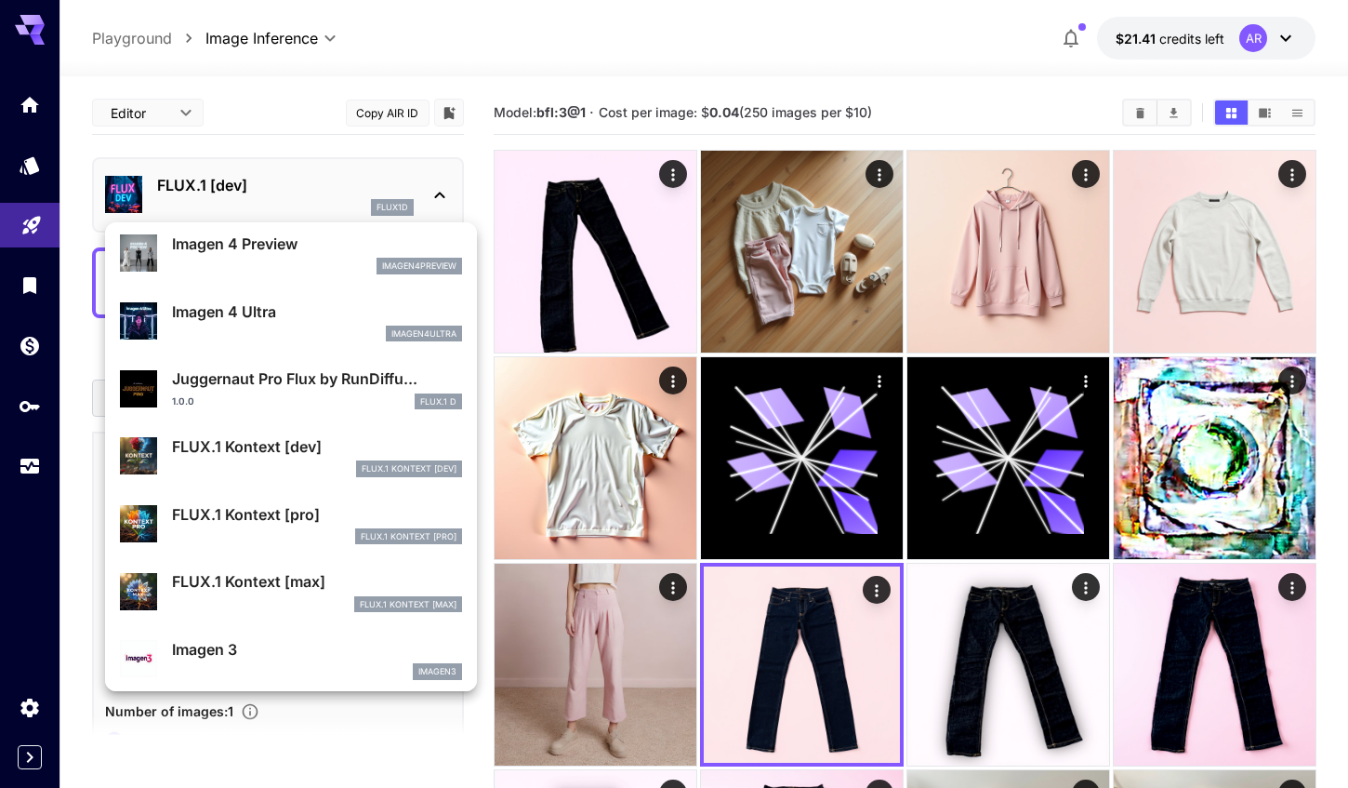
click at [267, 456] on p "FLUX.1 Kontext [dev]" at bounding box center [317, 446] width 290 height 22
type input "****"
type input "***"
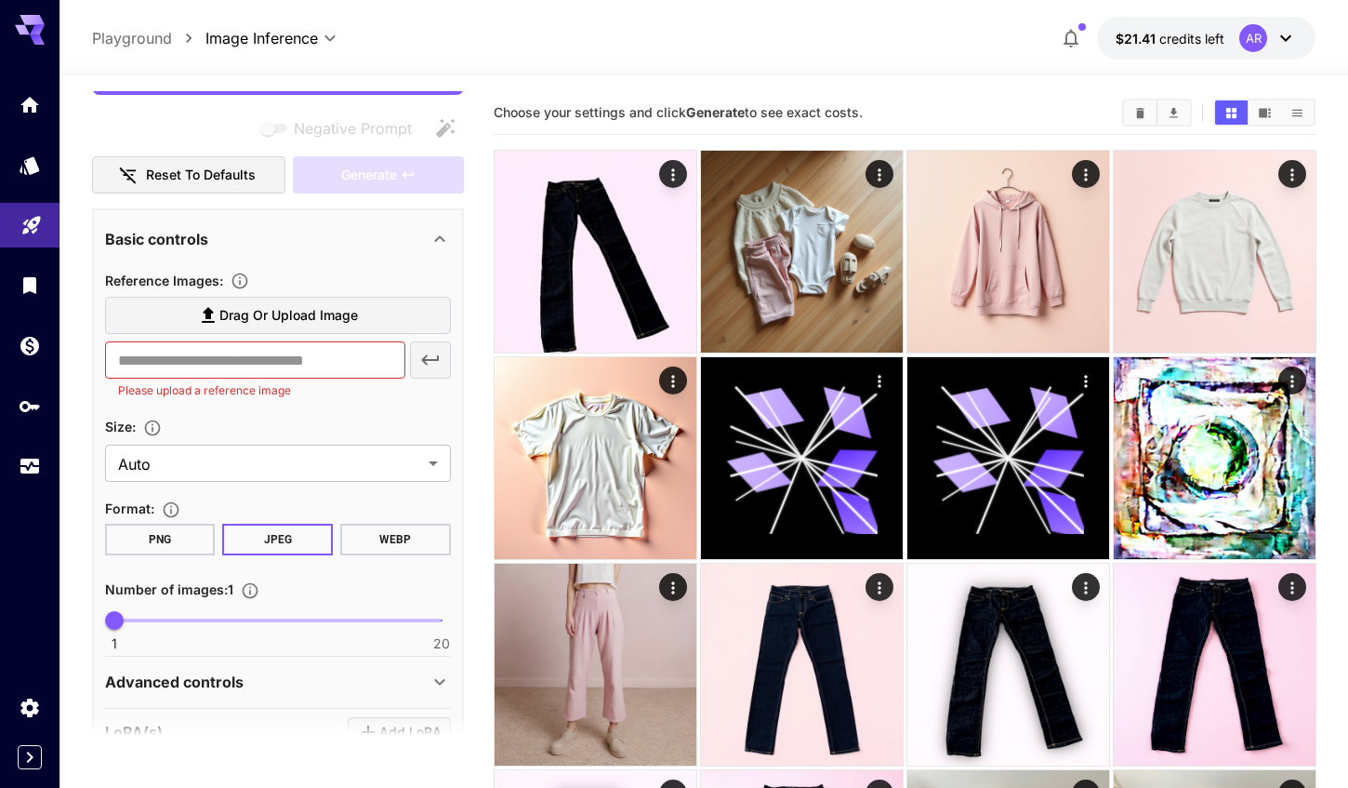
scroll to position [210, 0]
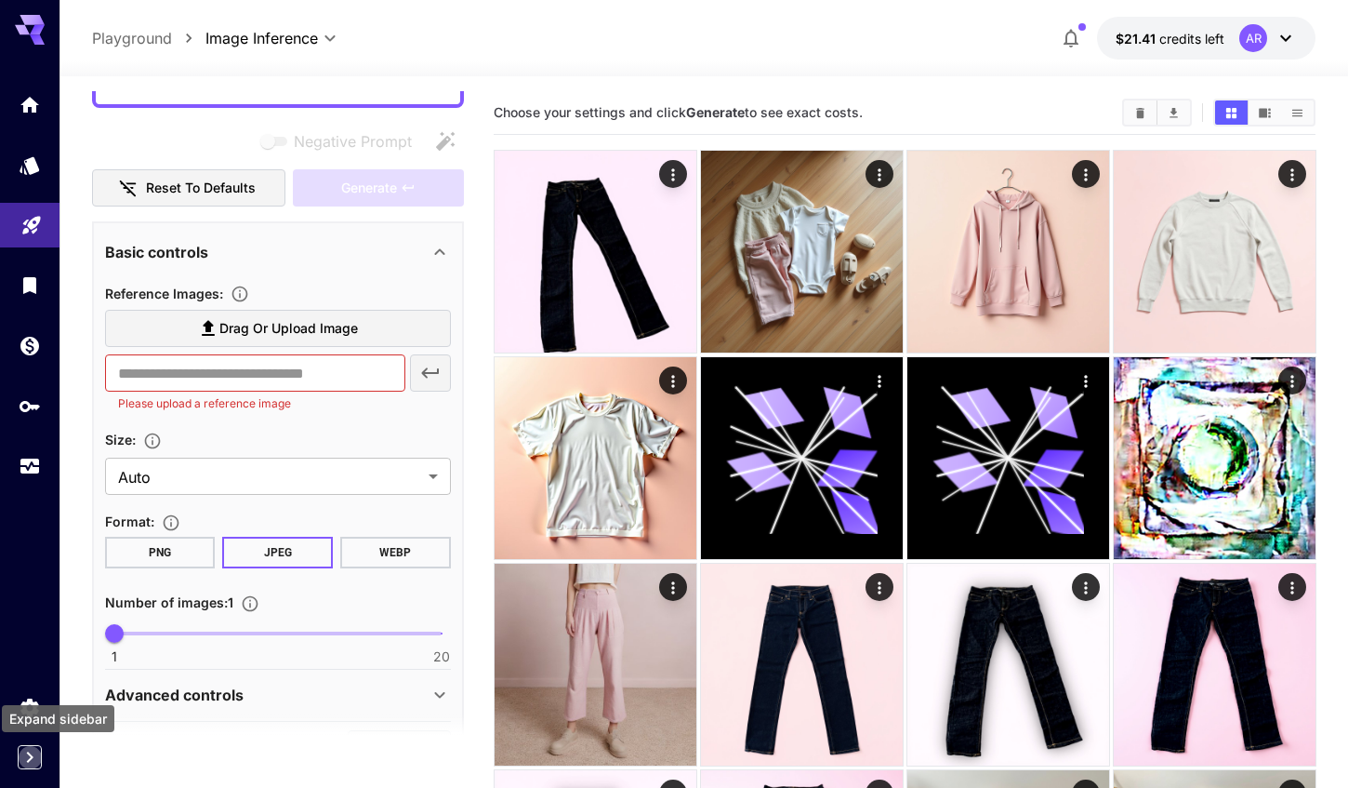
click at [29, 749] on icon "Expand sidebar" at bounding box center [30, 757] width 22 height 22
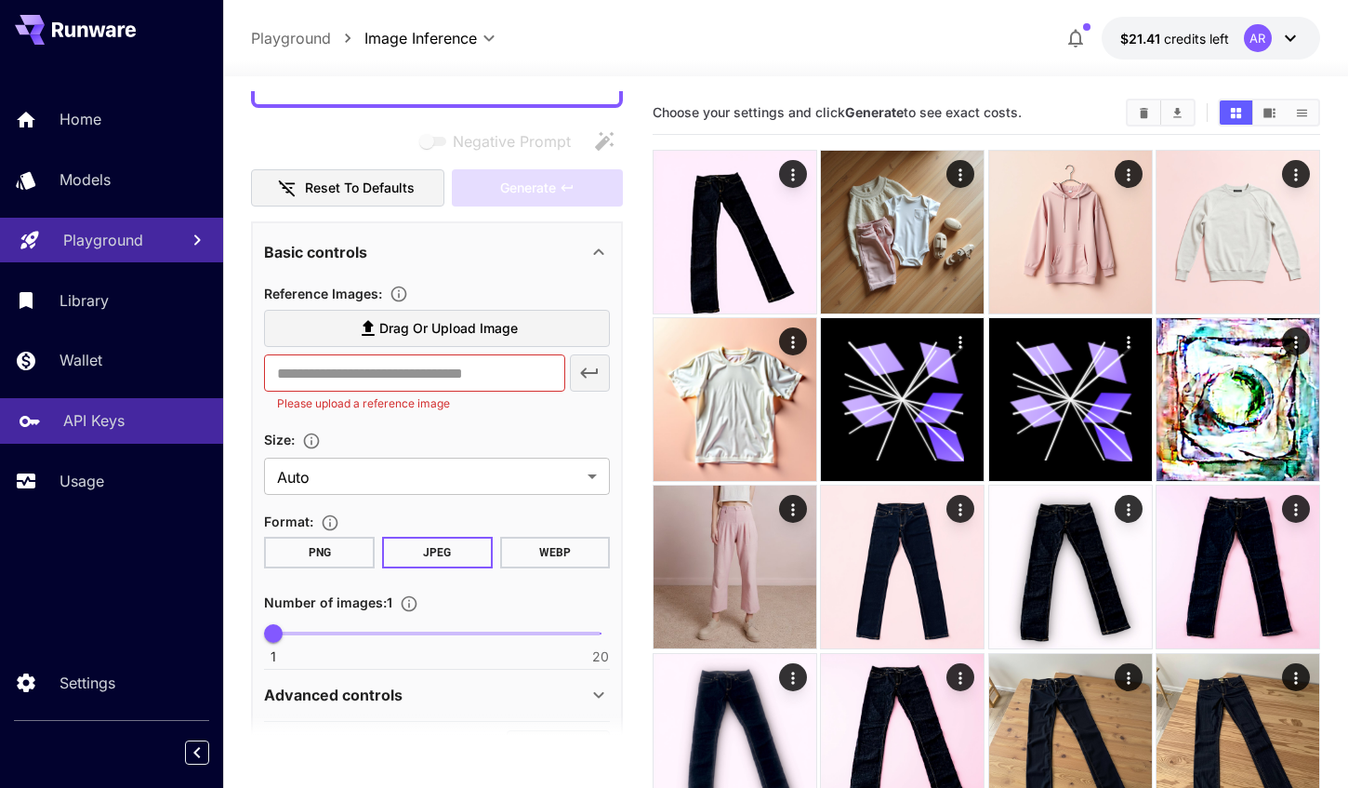
click at [121, 420] on p "API Keys" at bounding box center [93, 420] width 61 height 22
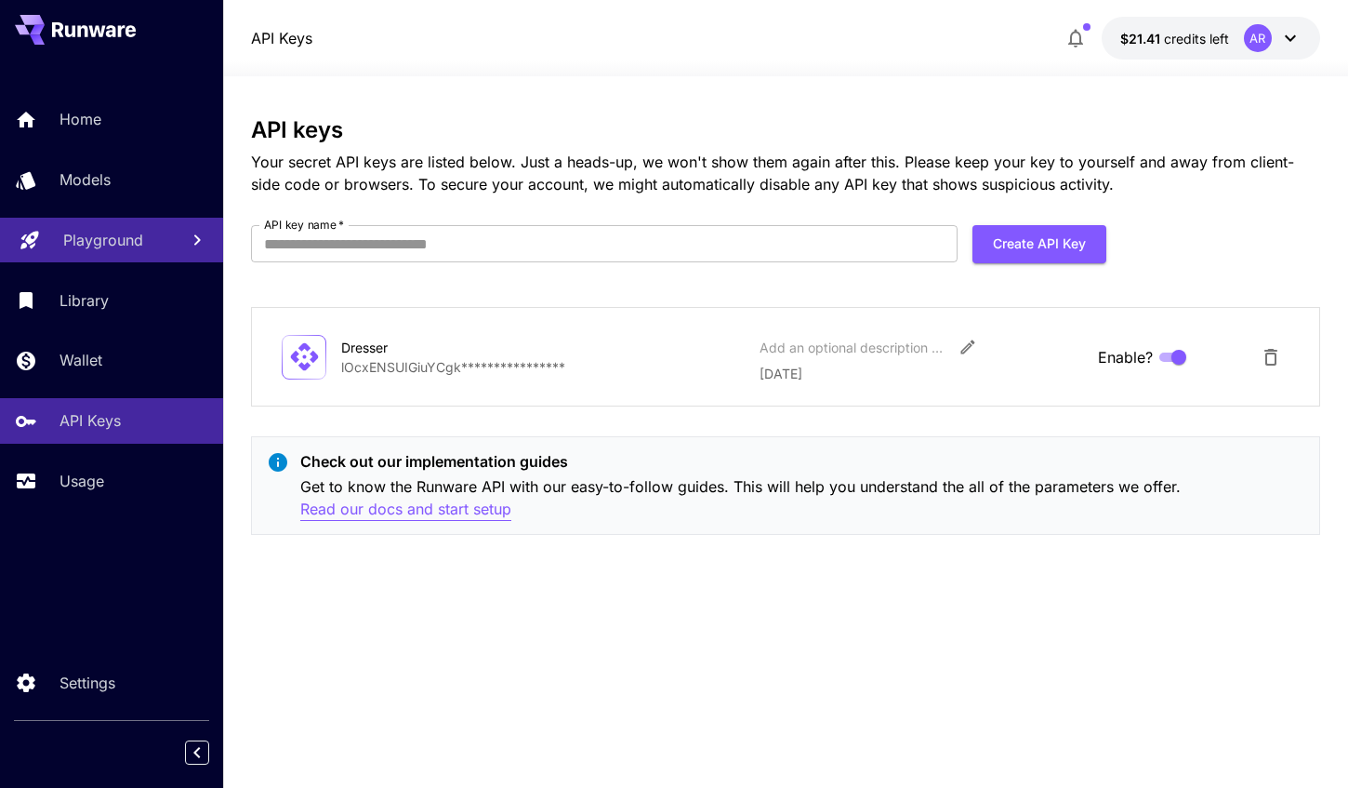
click at [429, 516] on p "Read our docs and start setup" at bounding box center [405, 509] width 211 height 23
click at [83, 474] on p "Usage" at bounding box center [85, 481] width 45 height 22
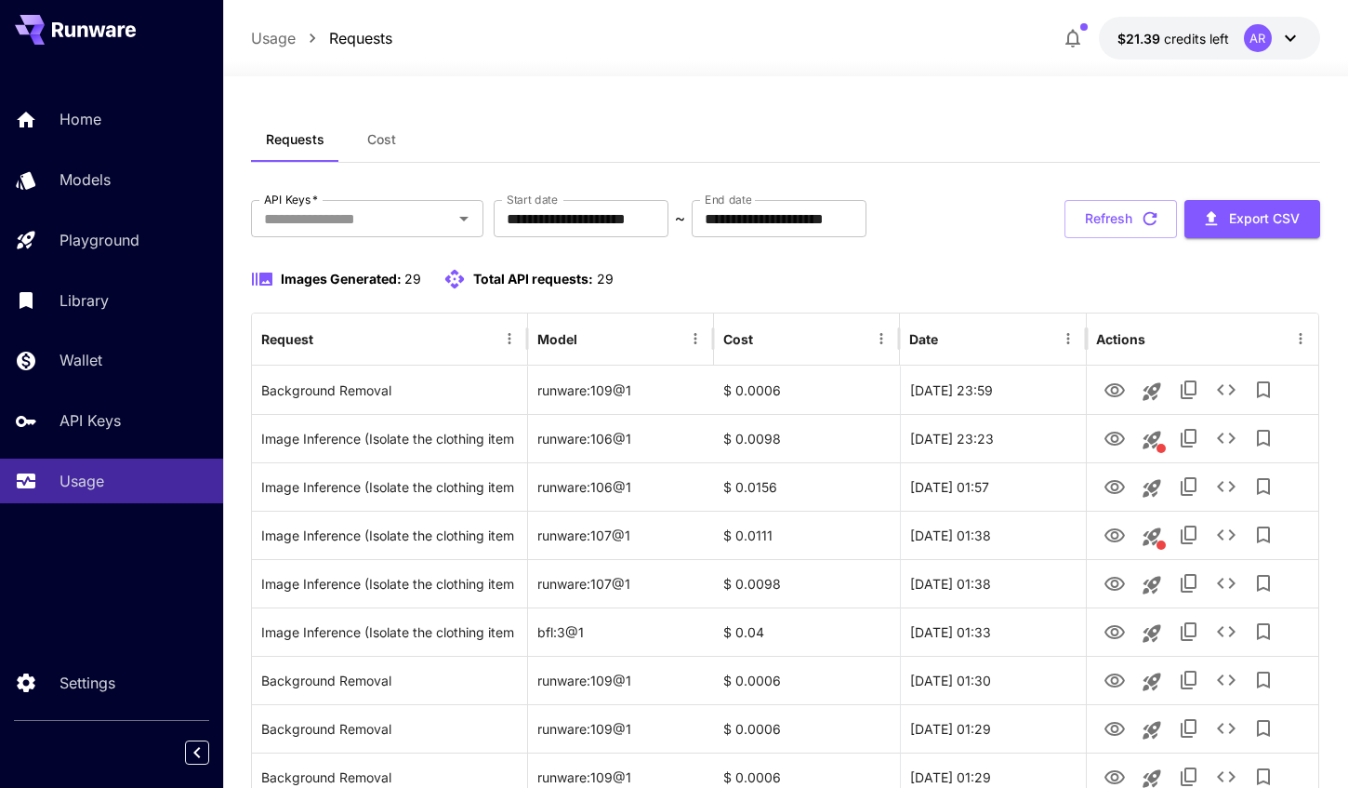
click at [378, 144] on span "Cost" at bounding box center [381, 139] width 29 height 17
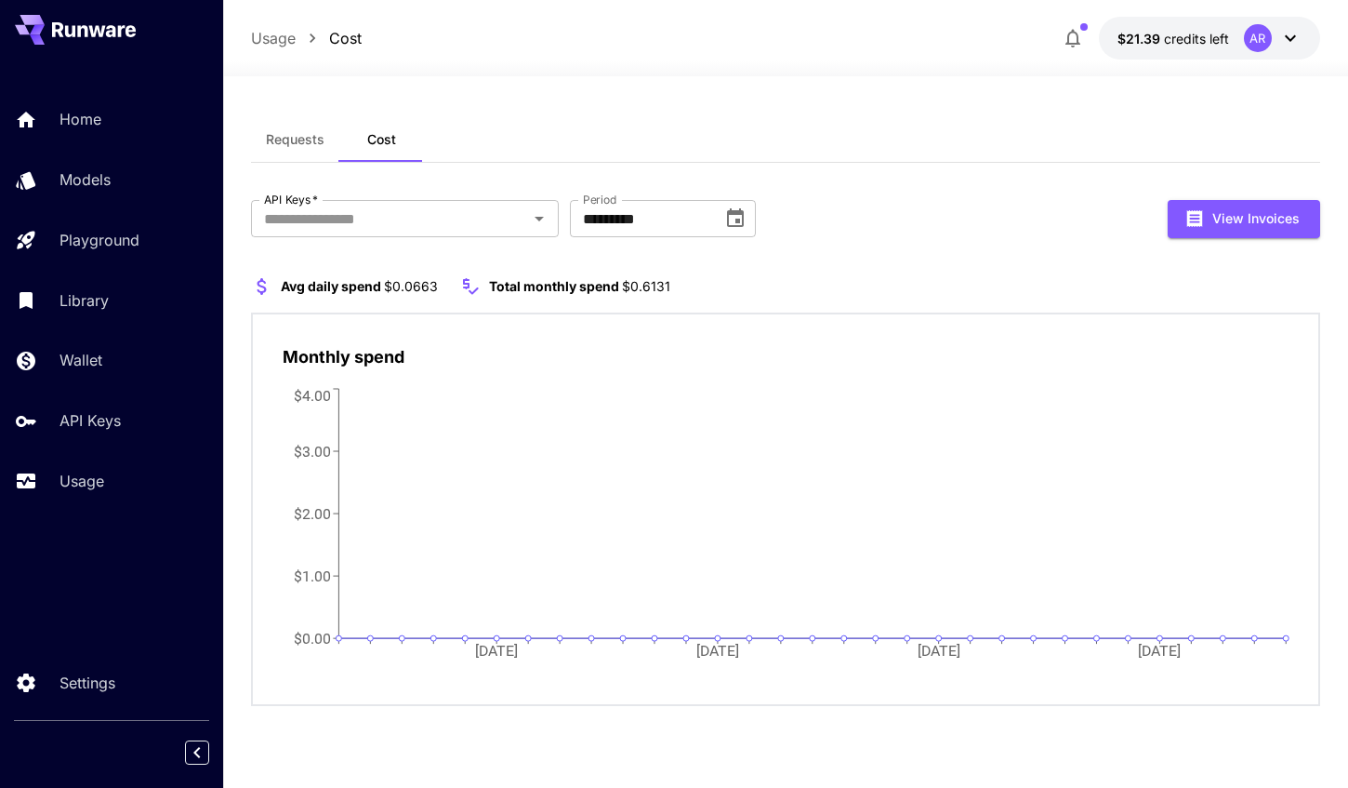
click at [1070, 34] on icon "button" at bounding box center [1073, 39] width 15 height 19
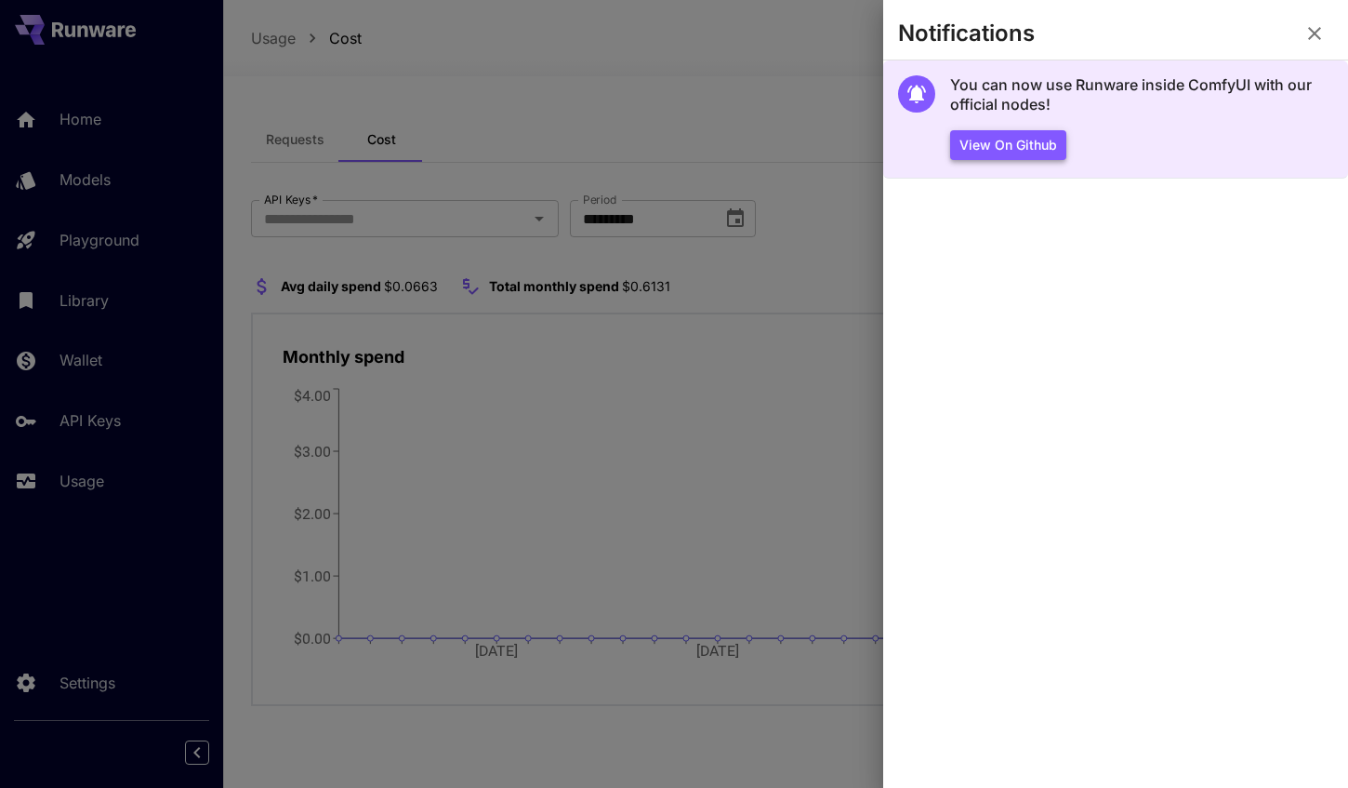
click at [1026, 145] on button "View on Github" at bounding box center [1008, 145] width 116 height 31
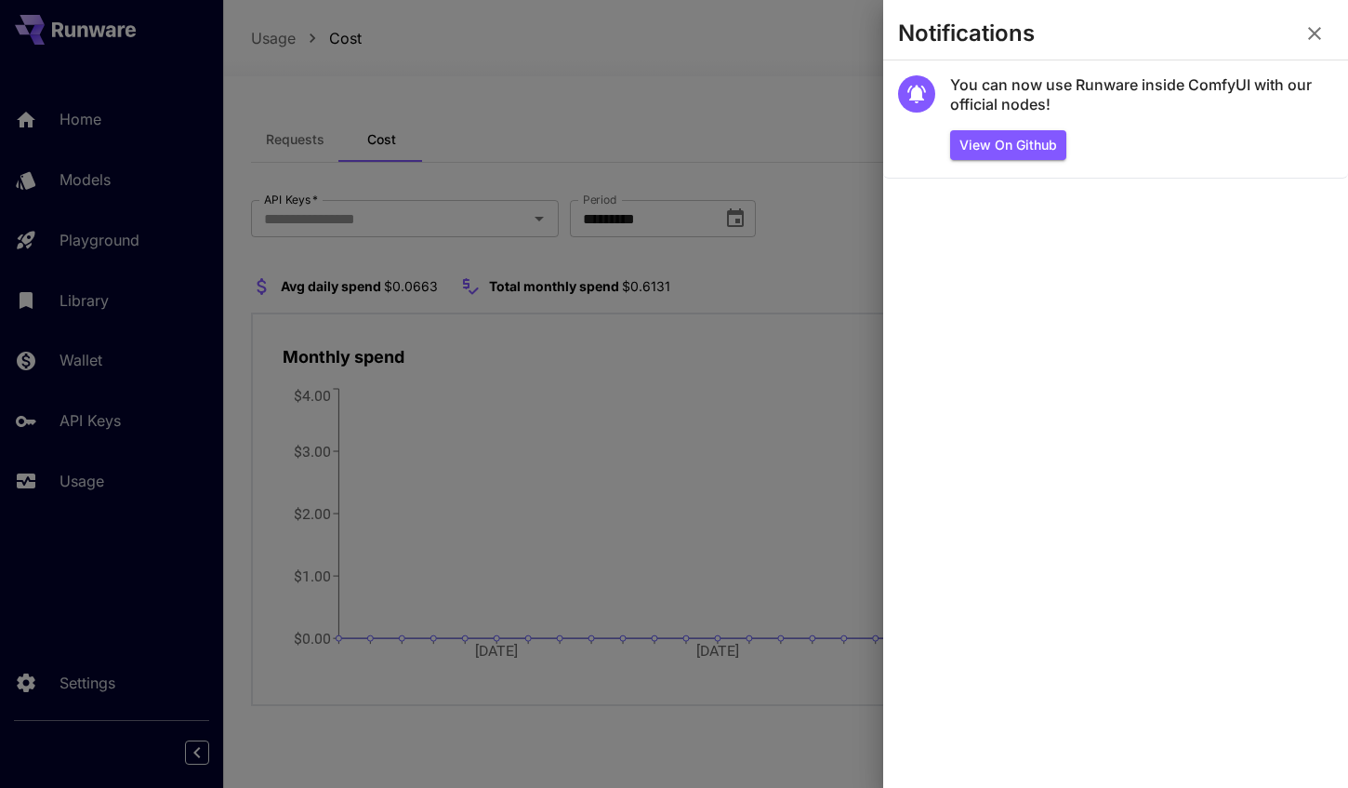
click at [745, 164] on div at bounding box center [674, 394] width 1348 height 788
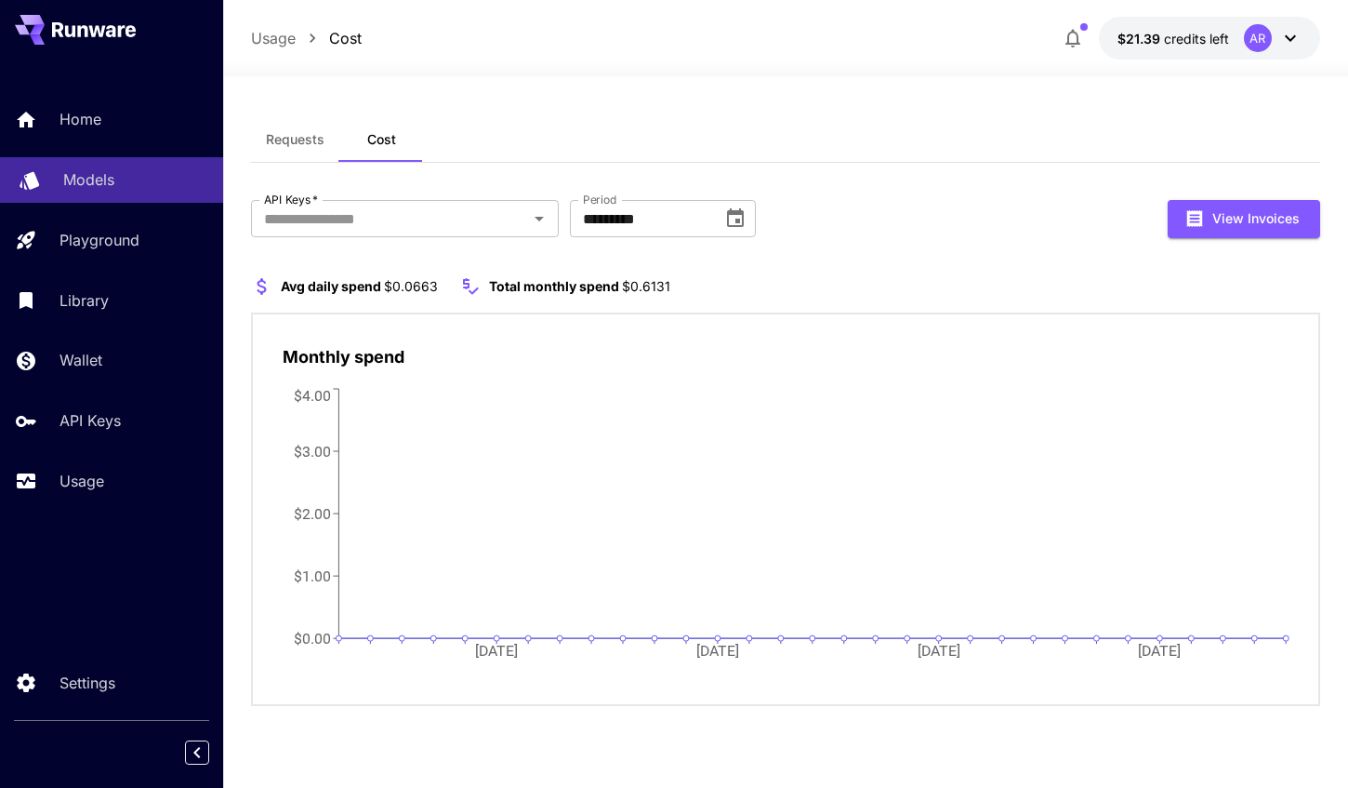
click at [115, 188] on div "Models" at bounding box center [135, 179] width 145 height 22
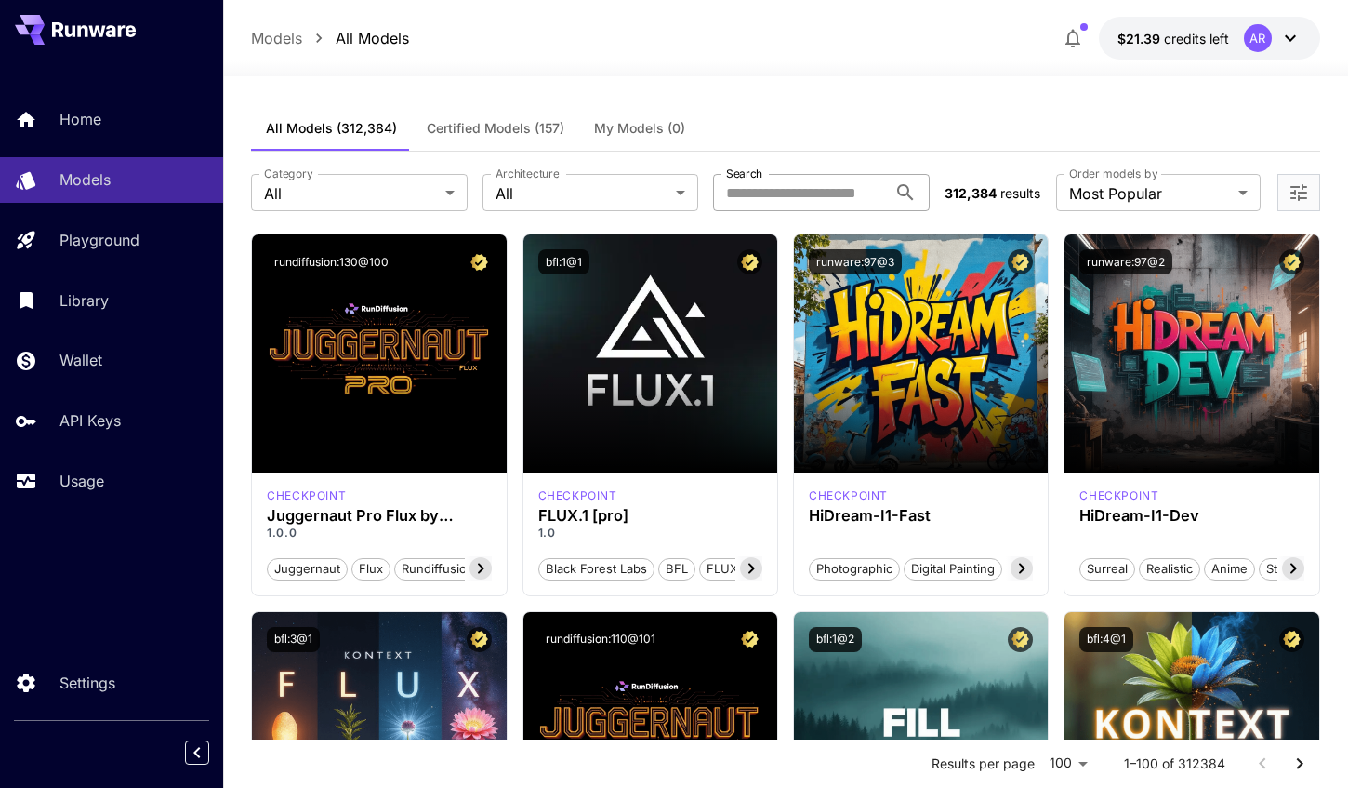
click at [802, 192] on input "Search" at bounding box center [799, 192] width 173 height 37
type input "*******"
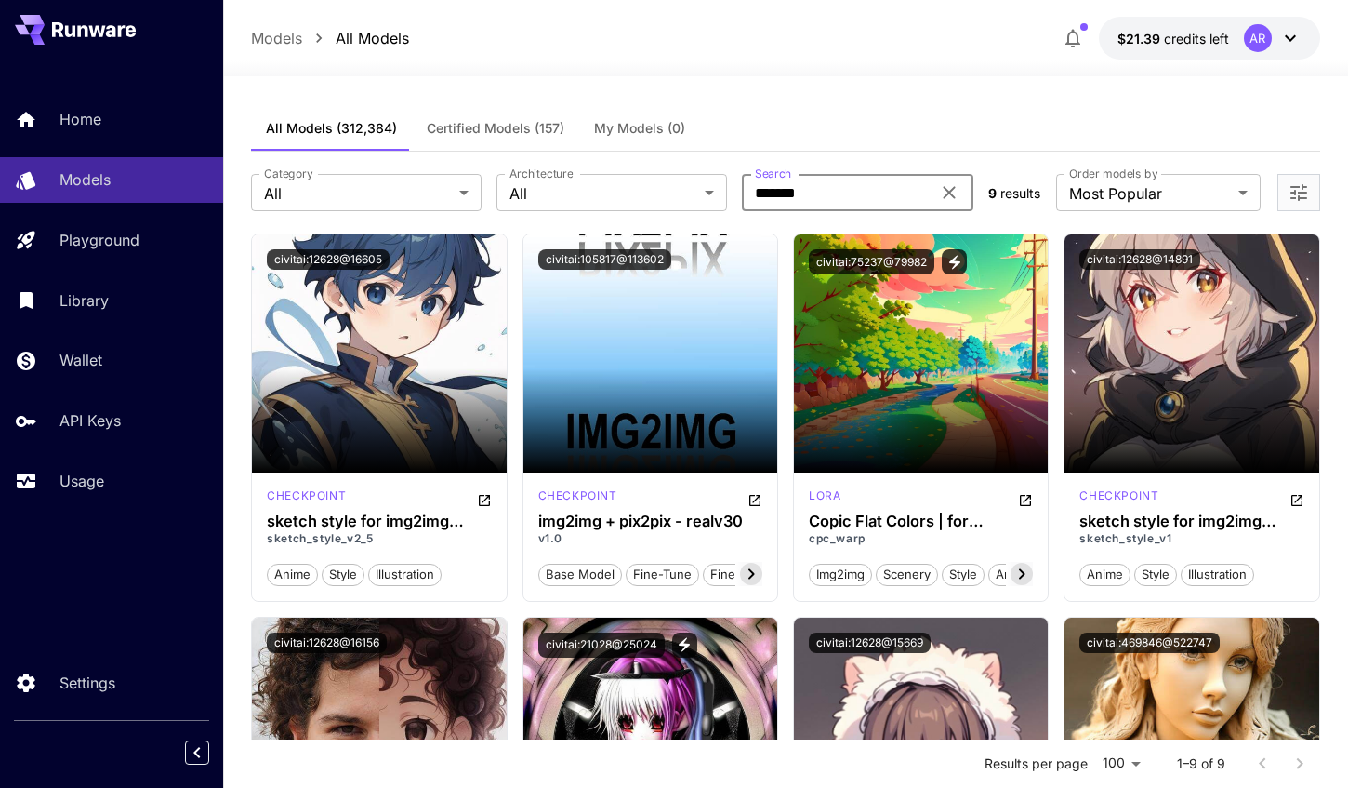
click at [774, 197] on input "*******" at bounding box center [836, 192] width 188 height 37
